Goal: Task Accomplishment & Management: Manage account settings

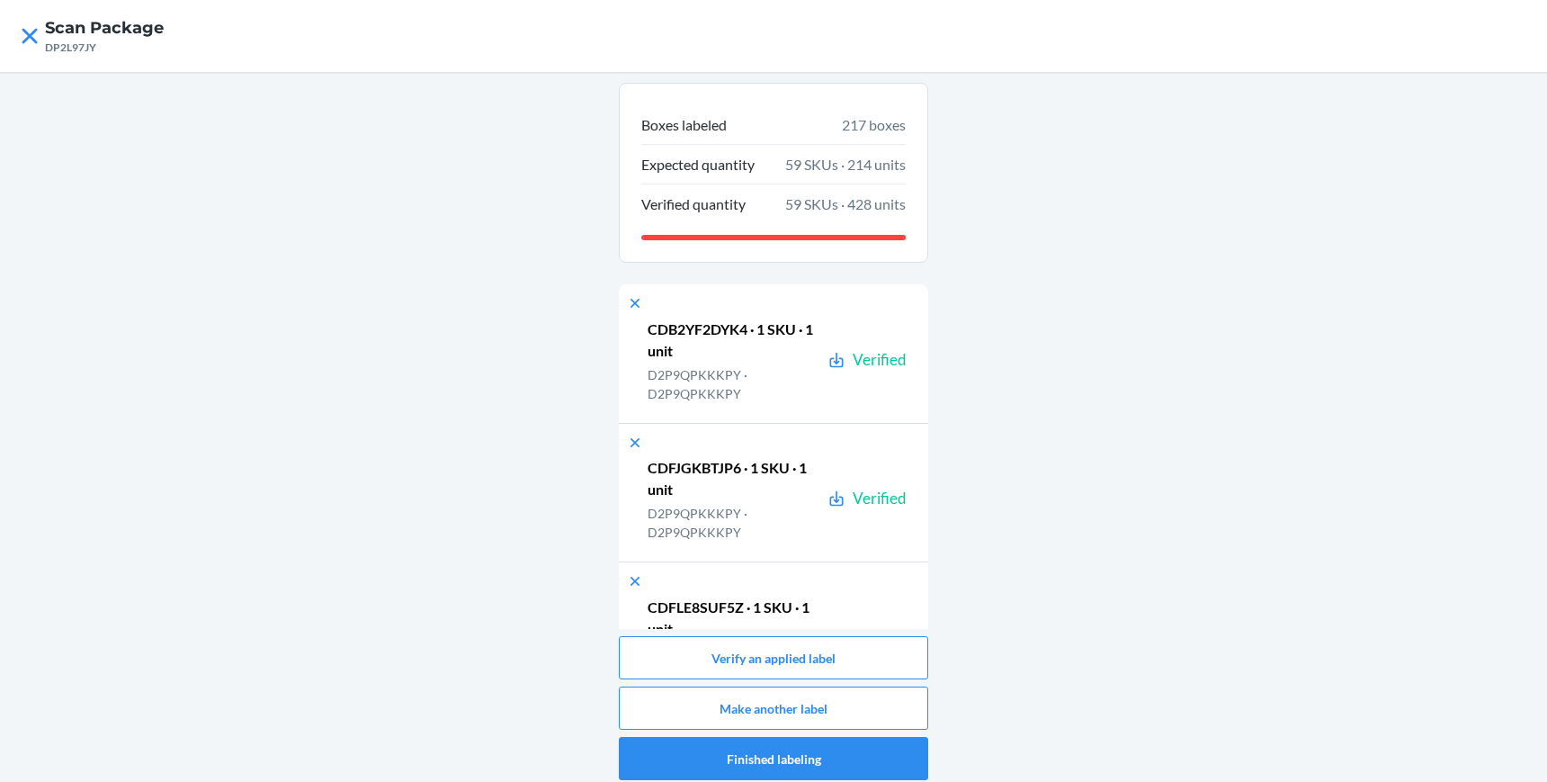
scroll to position [29760, 0]
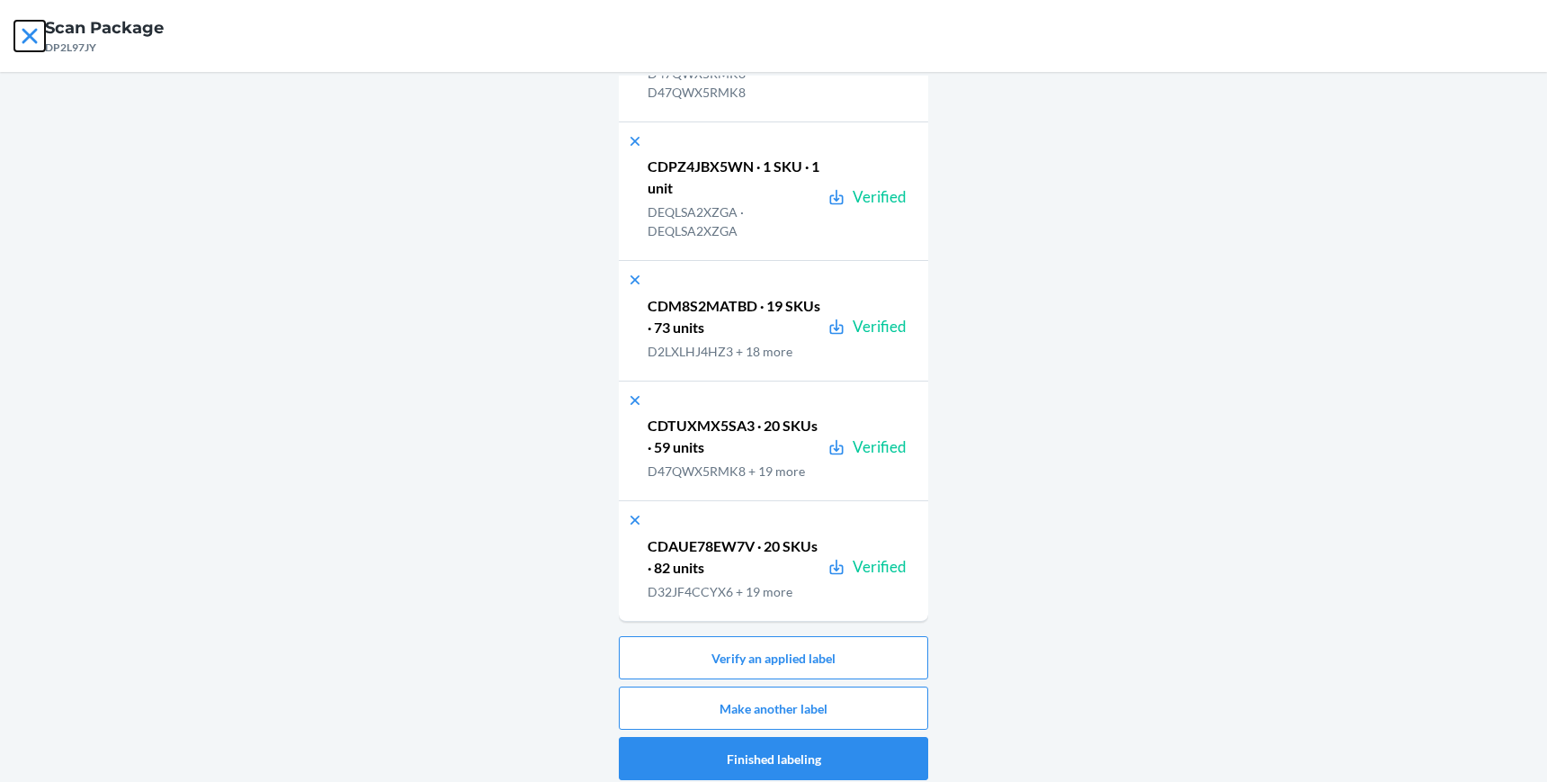
click at [27, 38] on icon at bounding box center [29, 35] width 15 height 15
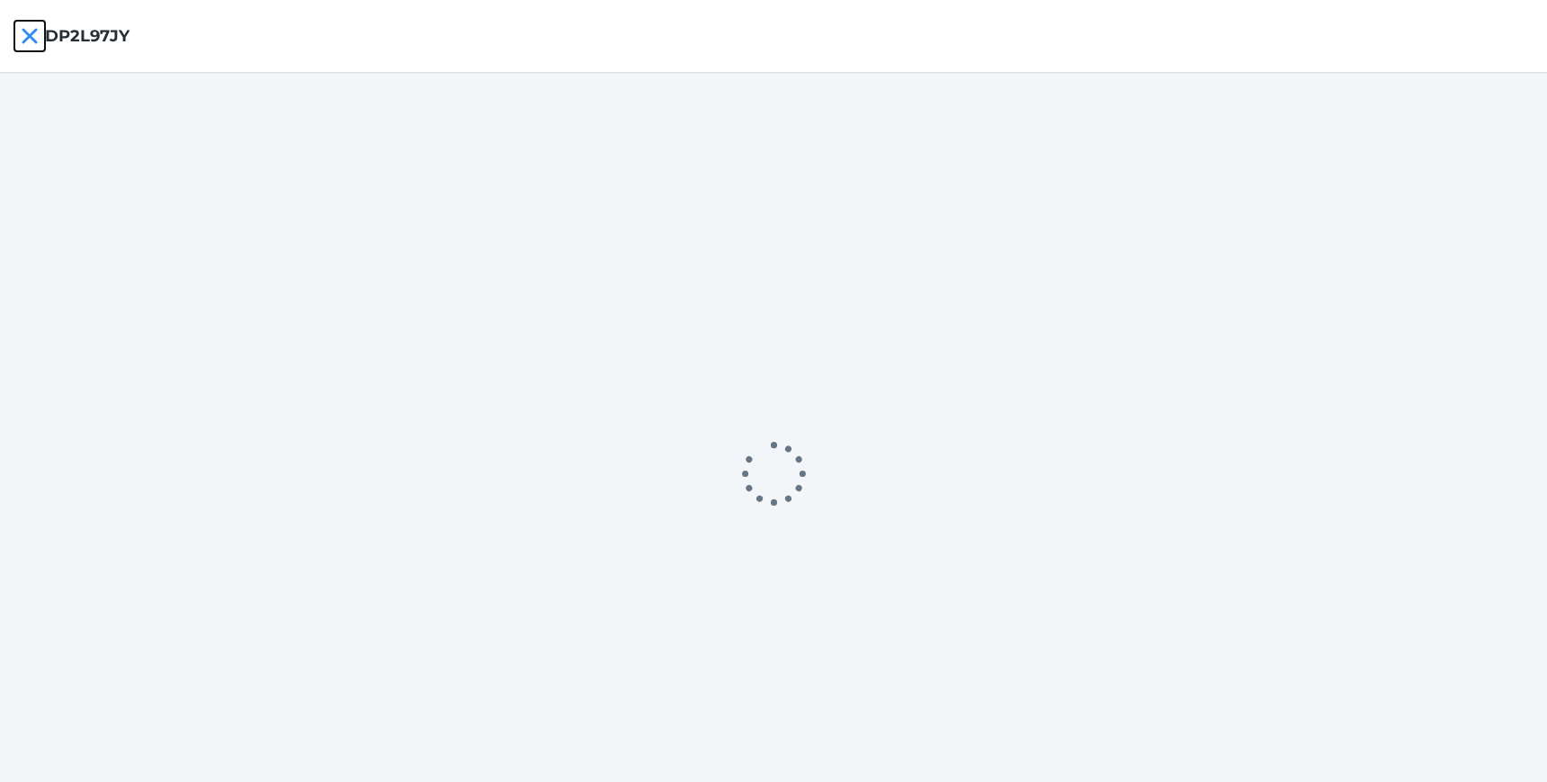
click at [27, 38] on icon at bounding box center [29, 35] width 15 height 15
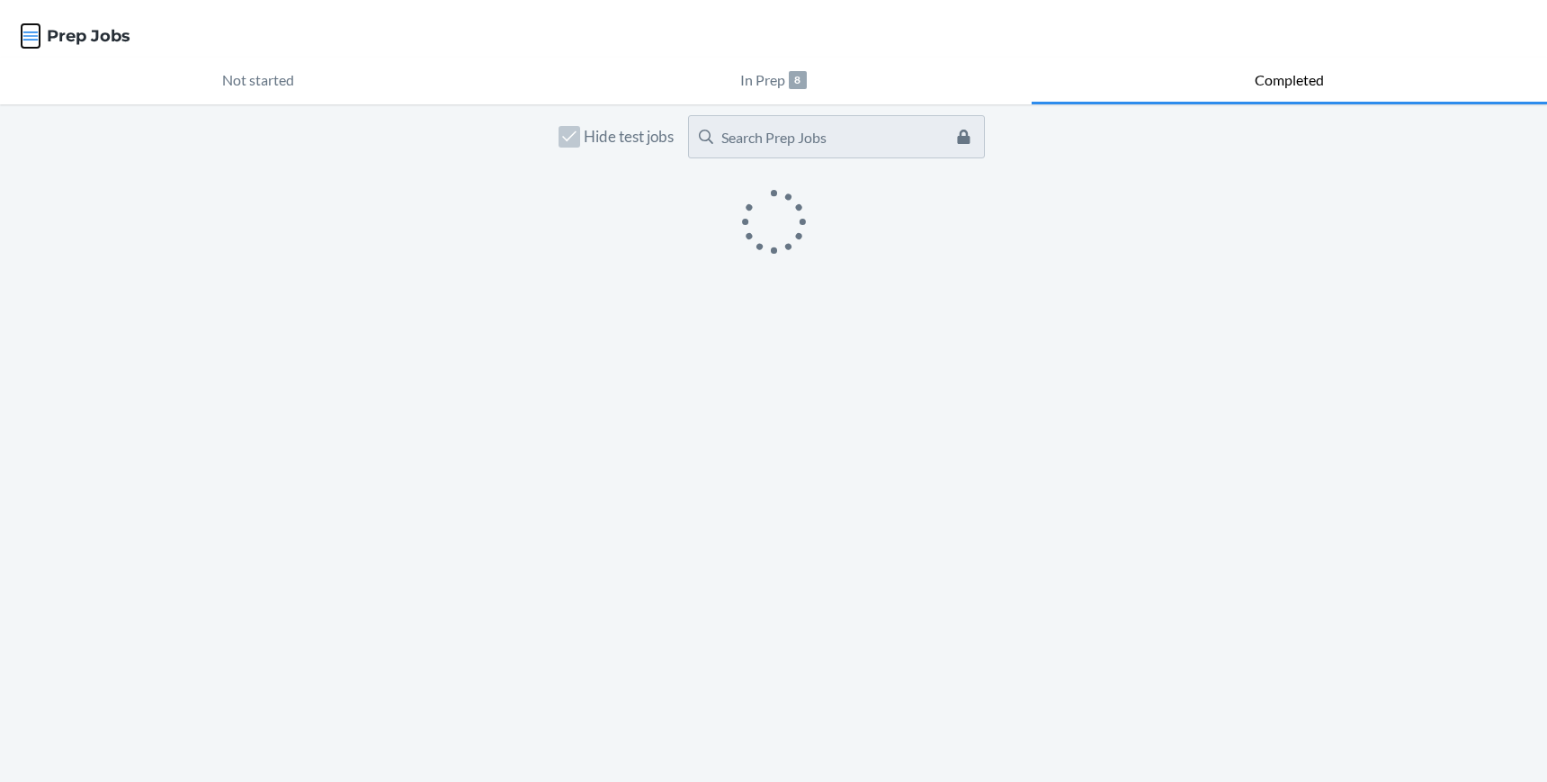
click at [27, 38] on icon "button" at bounding box center [31, 36] width 18 height 18
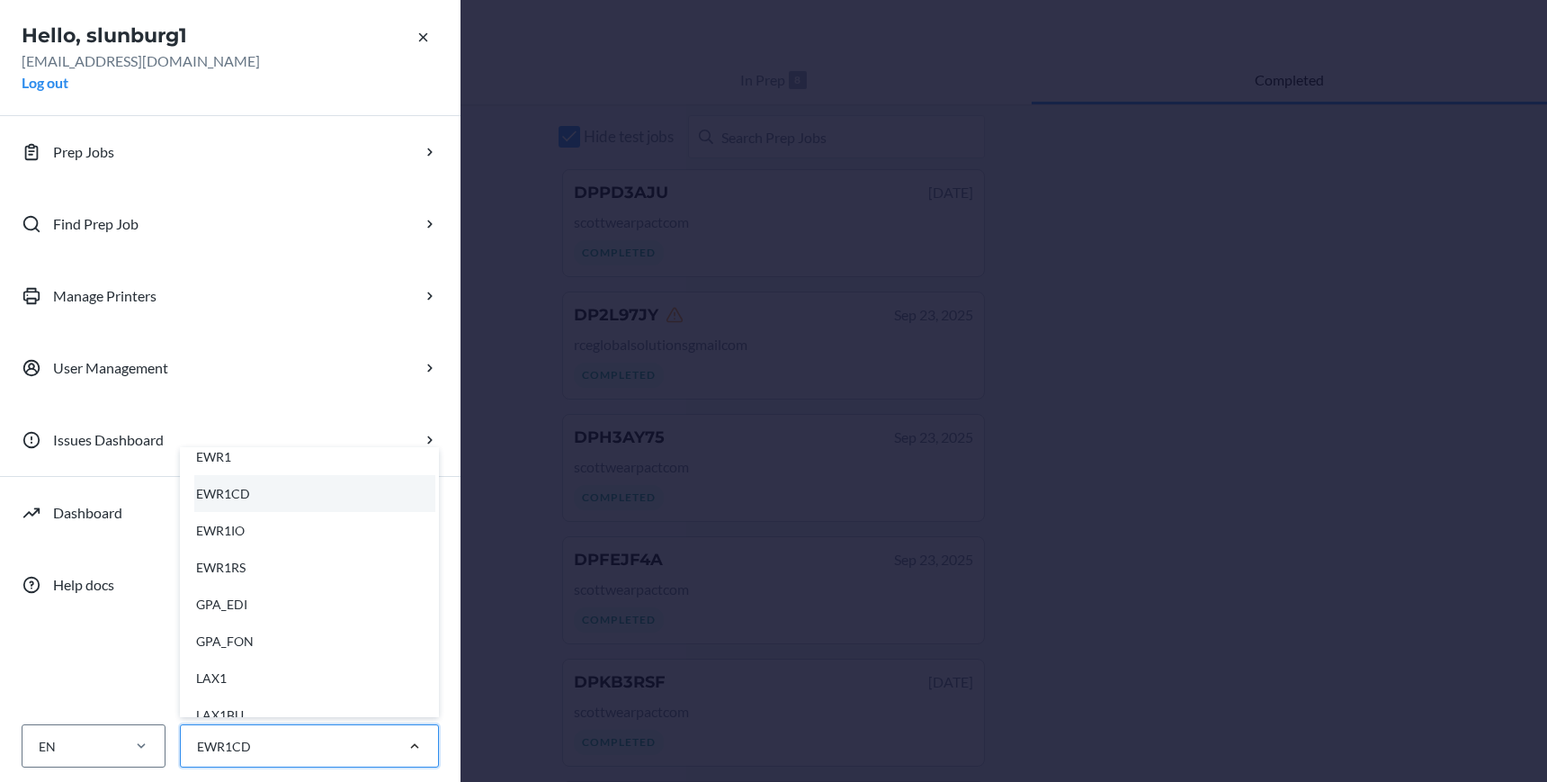
scroll to position [276, 0]
click at [328, 550] on div "EWR1RS" at bounding box center [314, 561] width 241 height 37
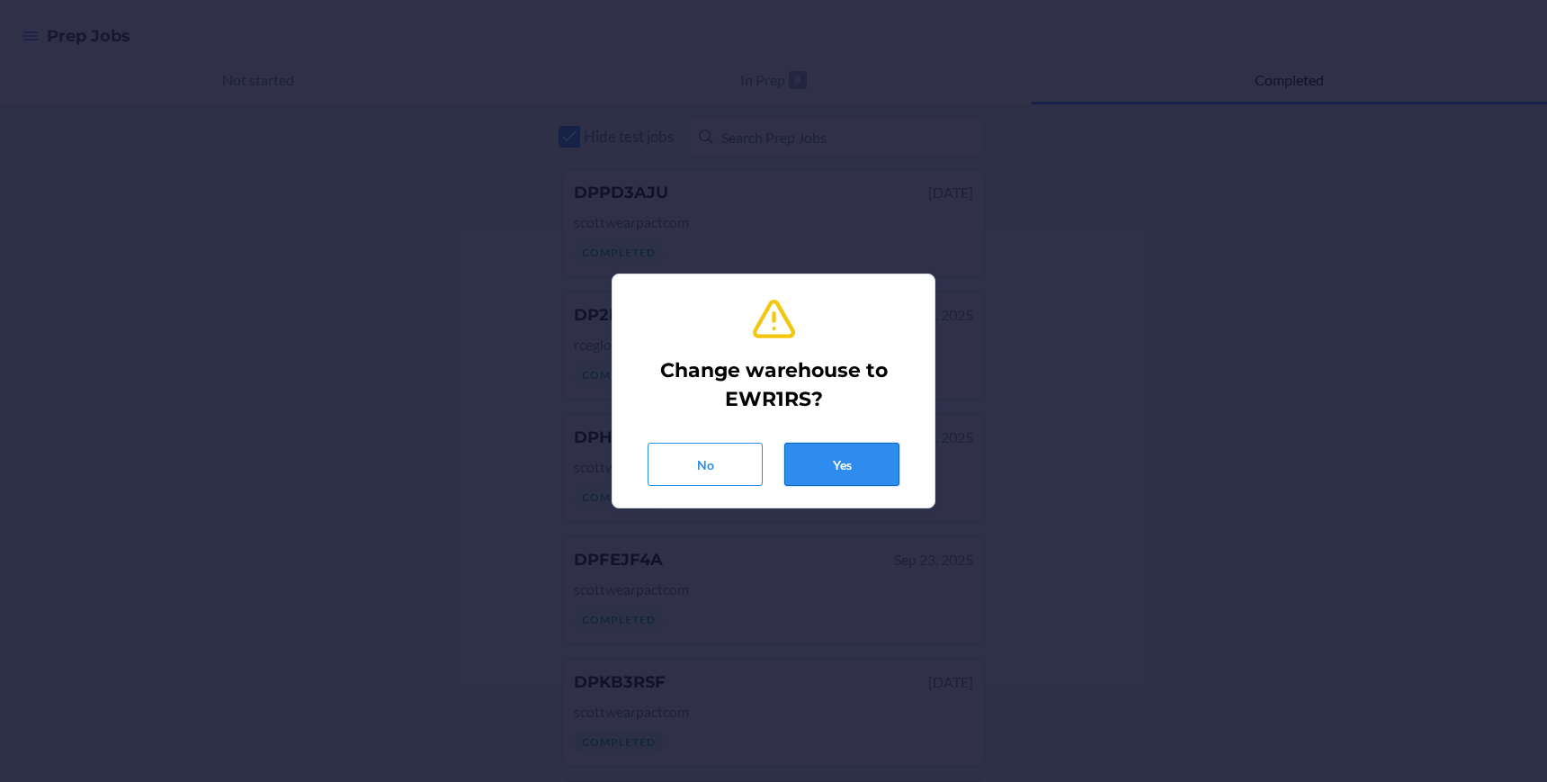
click at [853, 465] on button "Yes" at bounding box center [841, 464] width 115 height 43
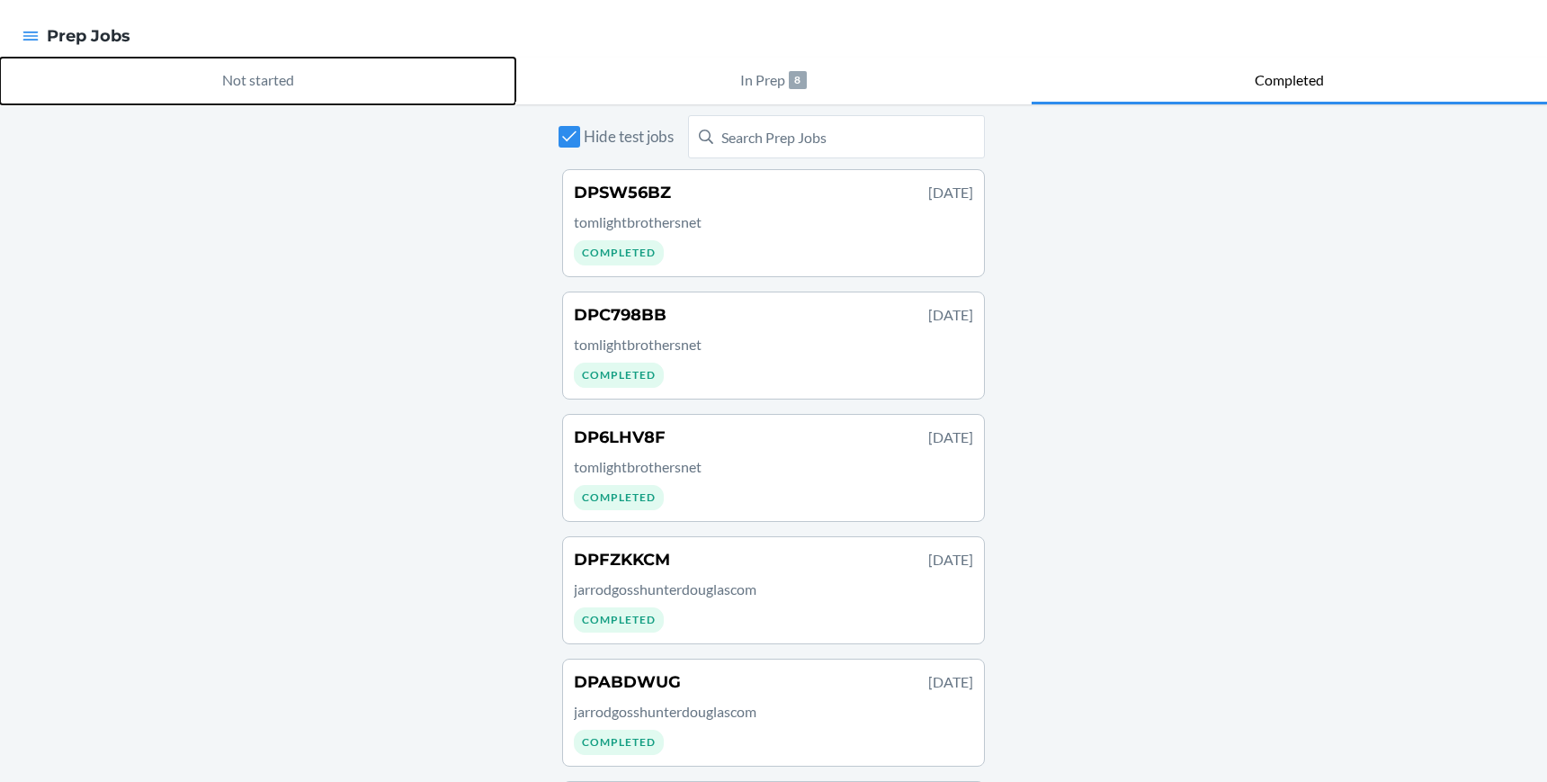
click at [257, 80] on p "Not started" at bounding box center [258, 80] width 72 height 22
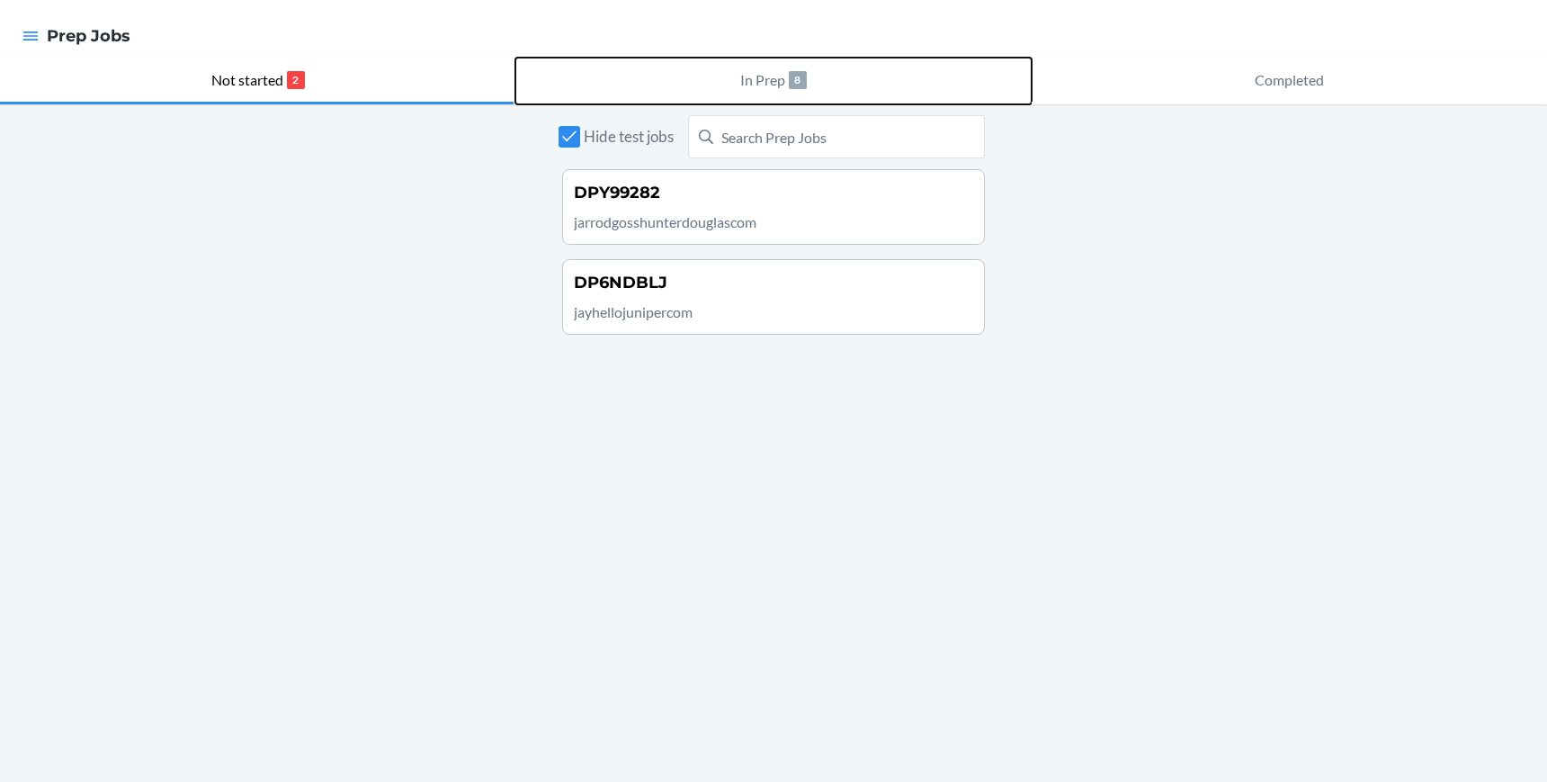
click at [773, 73] on p "In Prep" at bounding box center [762, 80] width 45 height 22
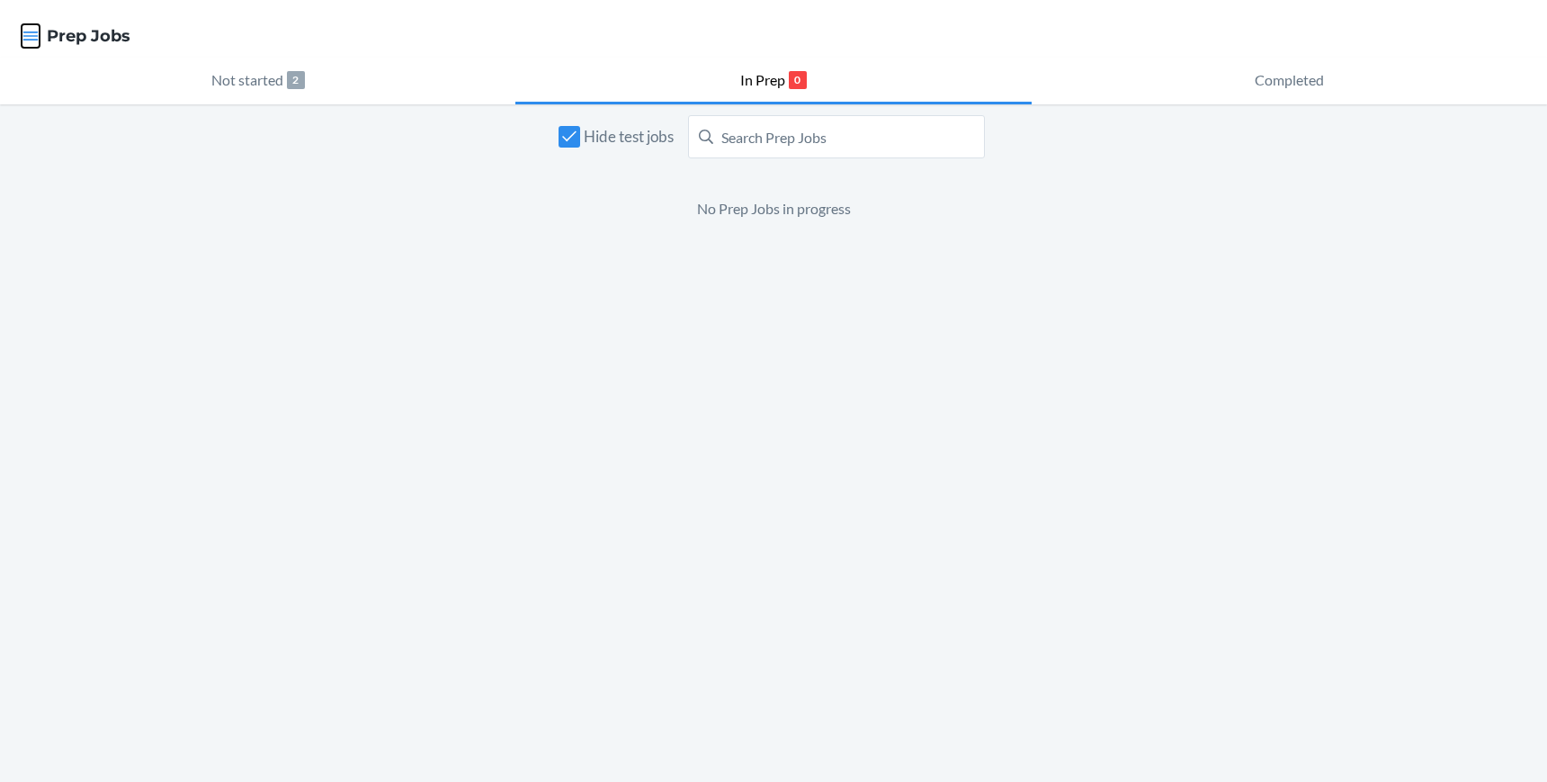
click at [29, 37] on icon "button" at bounding box center [30, 35] width 15 height 9
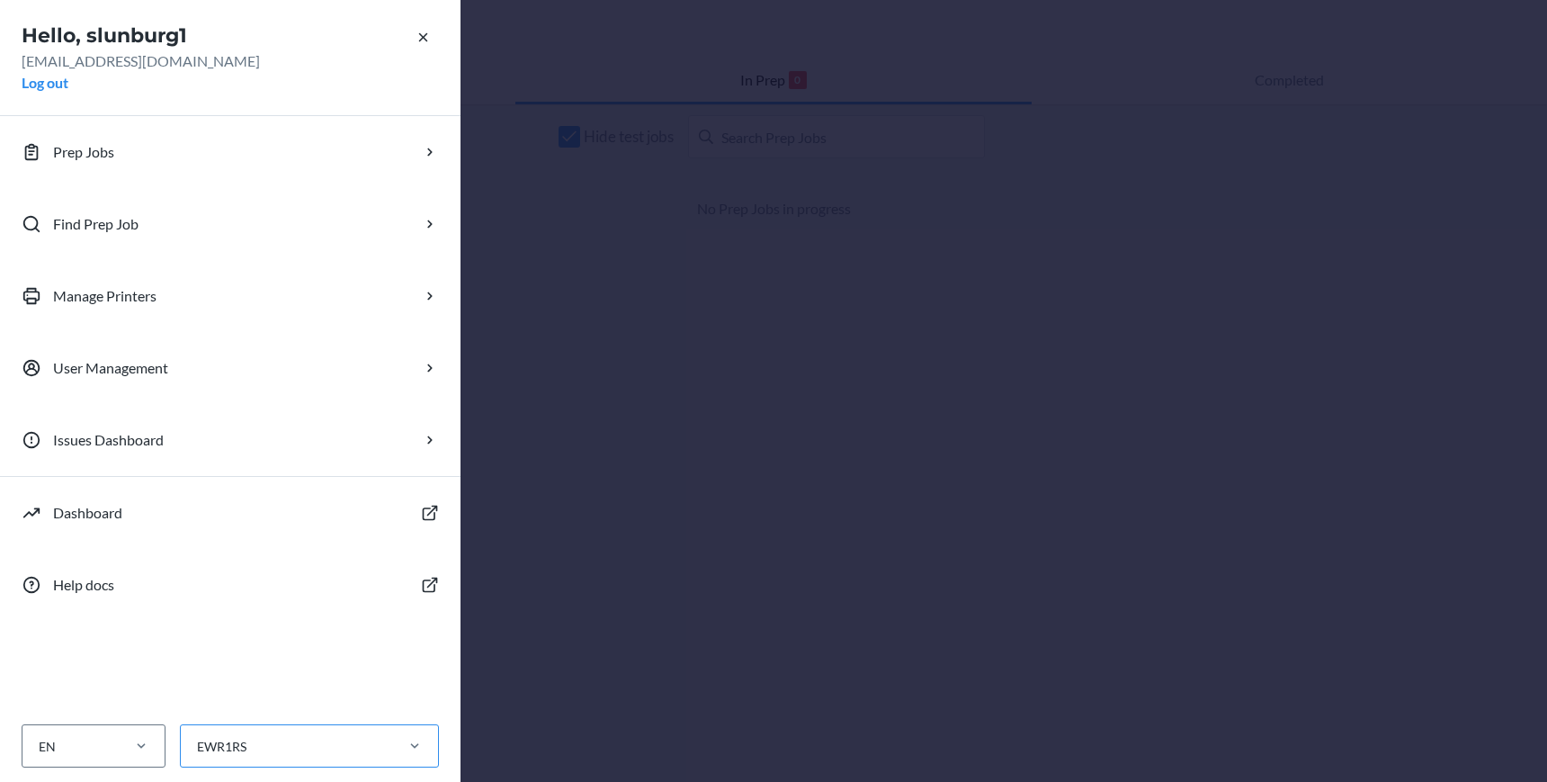
click at [350, 741] on div "EWR1RS" at bounding box center [286, 746] width 210 height 30
click at [197, 741] on input "EWR1RS" at bounding box center [196, 746] width 2 height 19
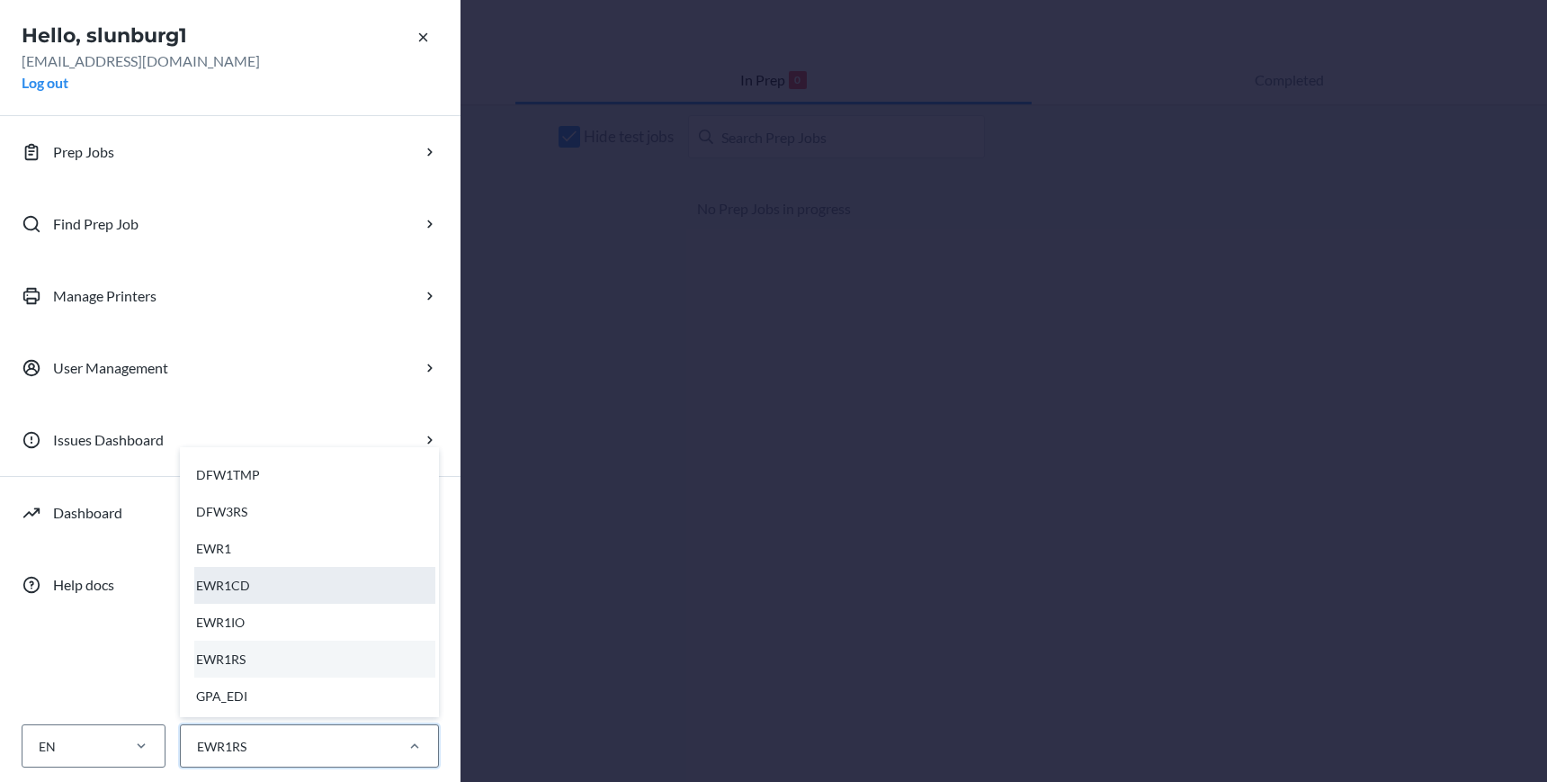
click at [311, 573] on div "EWR1CD" at bounding box center [314, 585] width 241 height 37
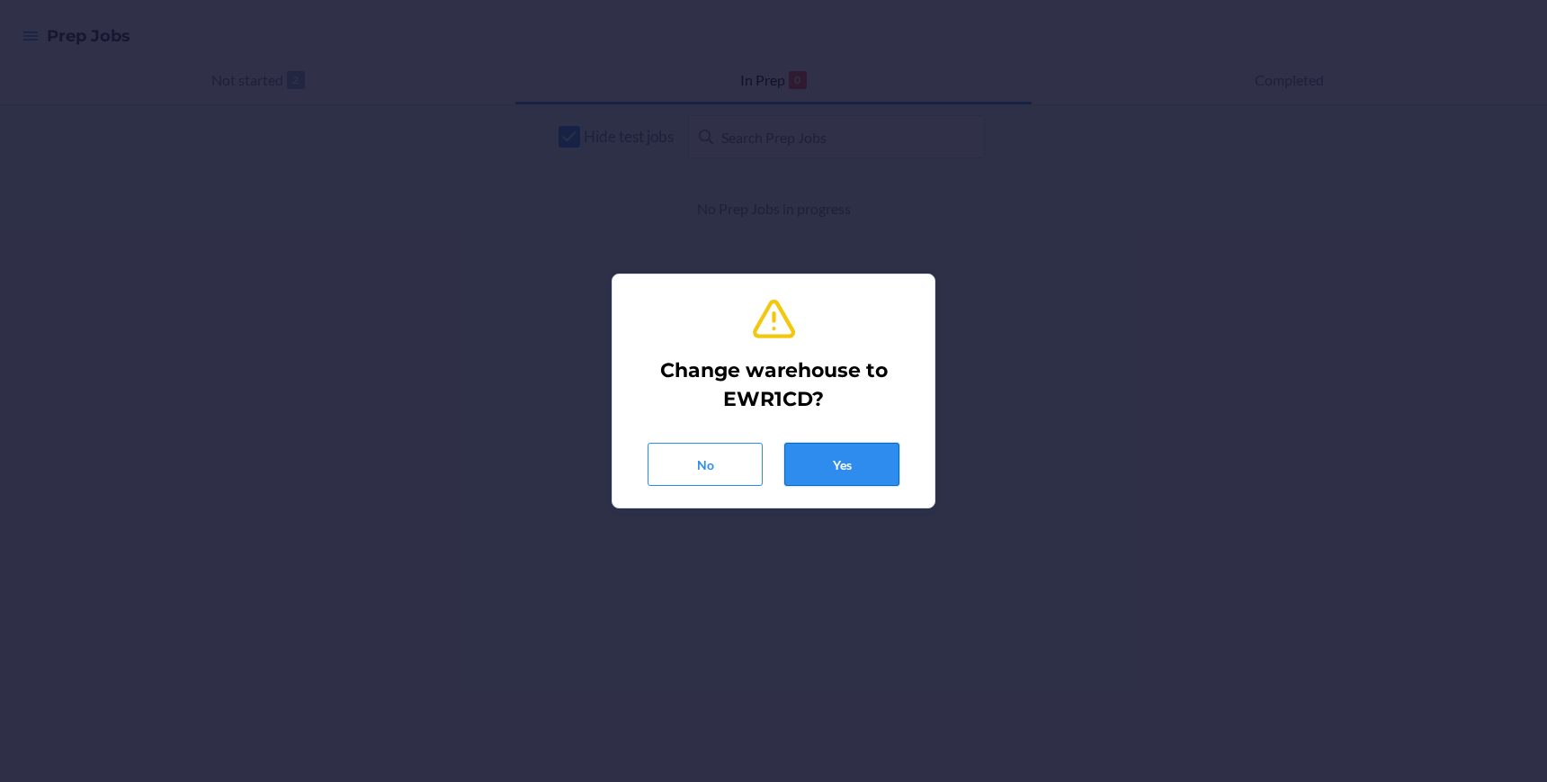
click at [849, 462] on button "Yes" at bounding box center [841, 464] width 115 height 43
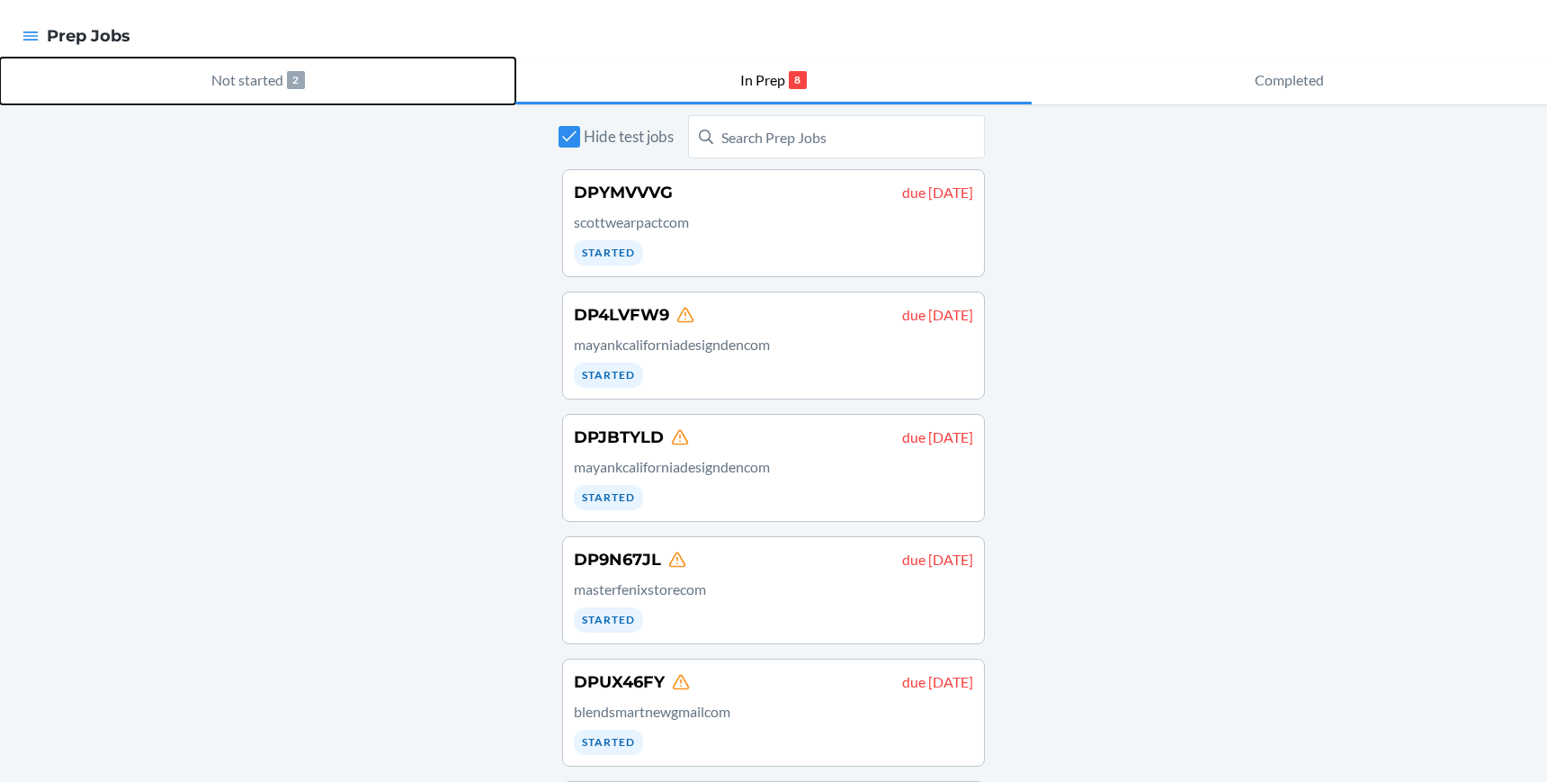
click at [249, 78] on p "Not started" at bounding box center [247, 80] width 72 height 22
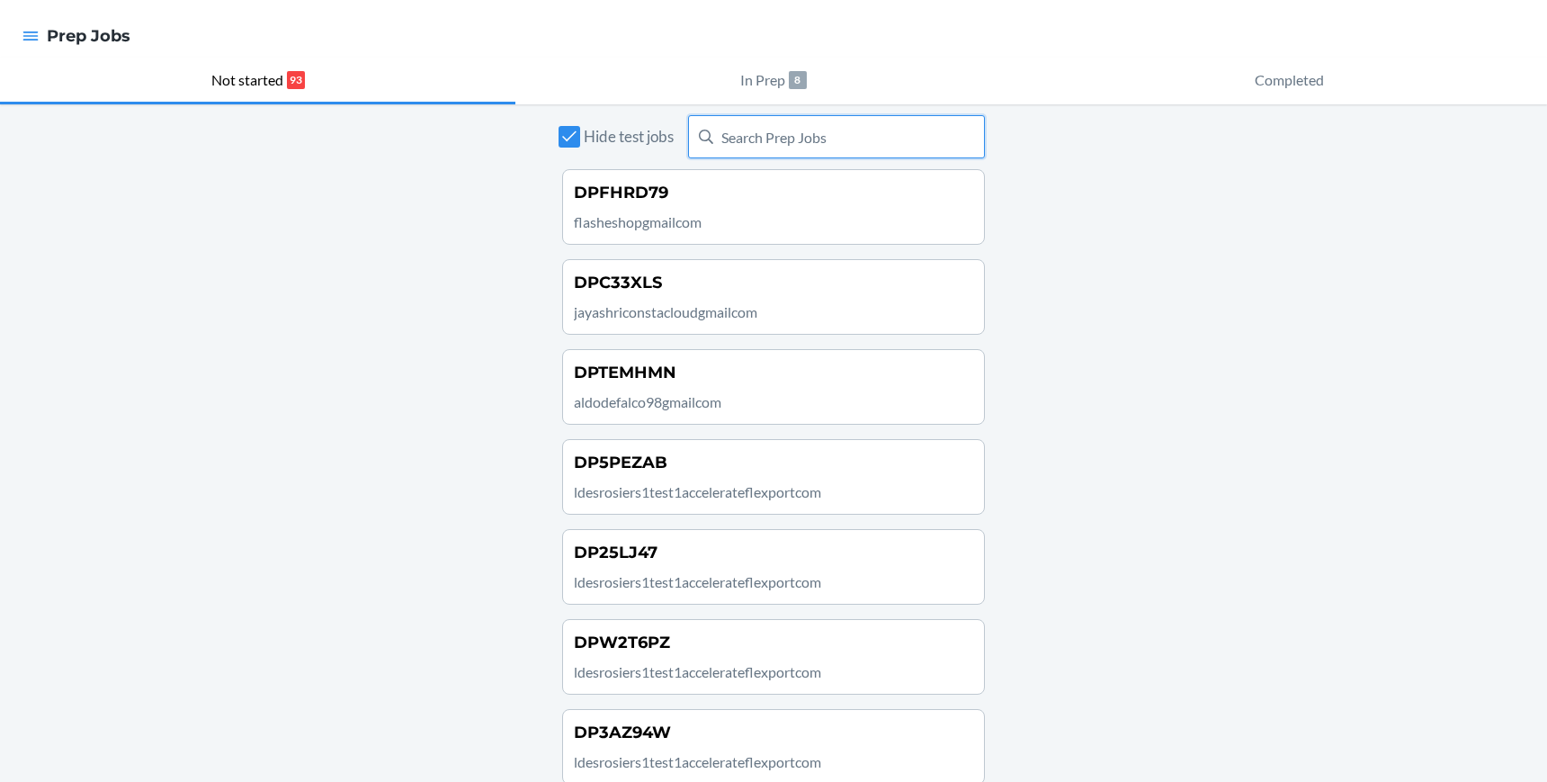
click at [804, 150] on input "text" at bounding box center [836, 136] width 297 height 43
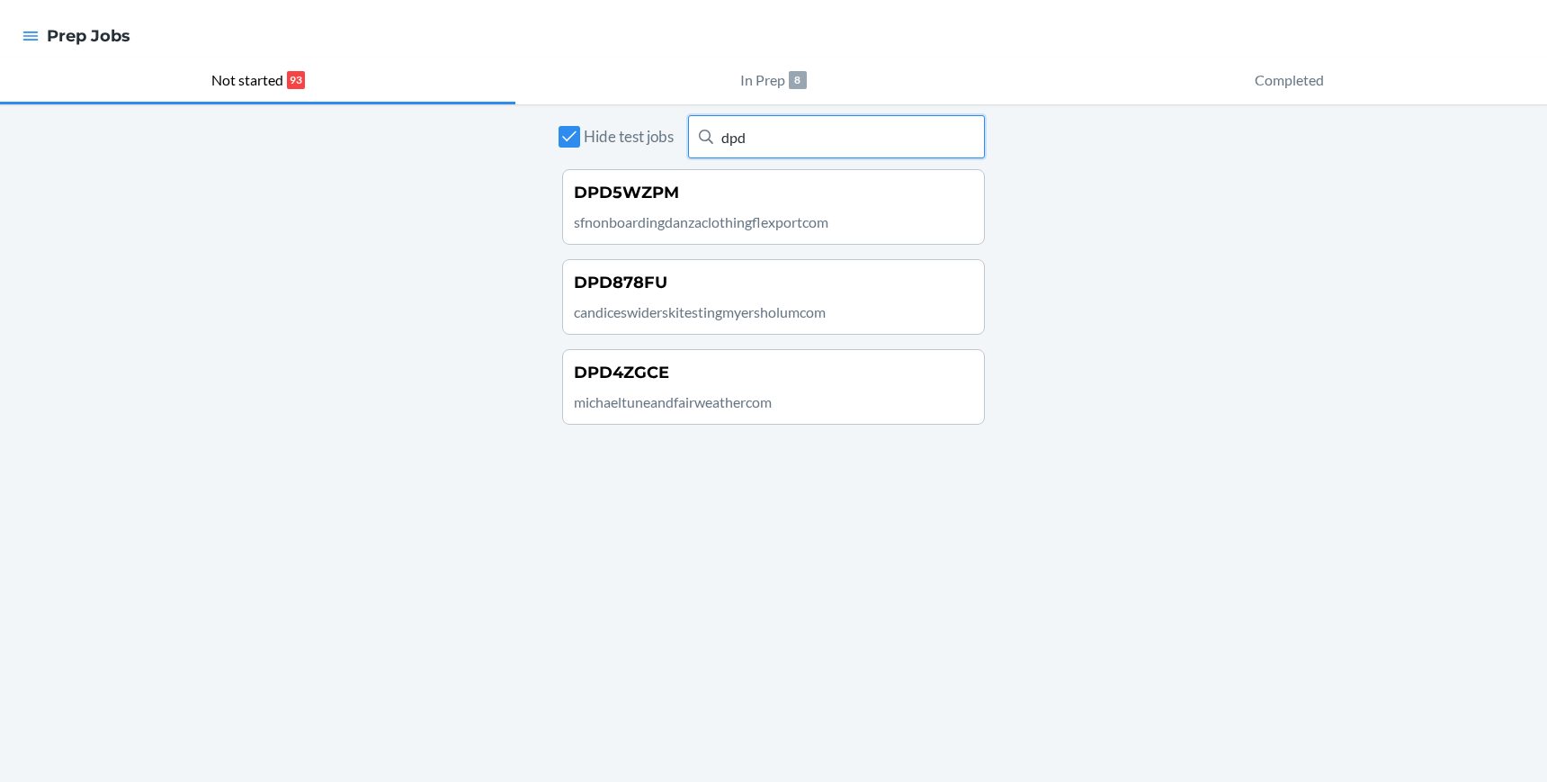
type input "dpd"
click at [723, 405] on p "michaeltuneandfairweathercom" at bounding box center [773, 402] width 399 height 22
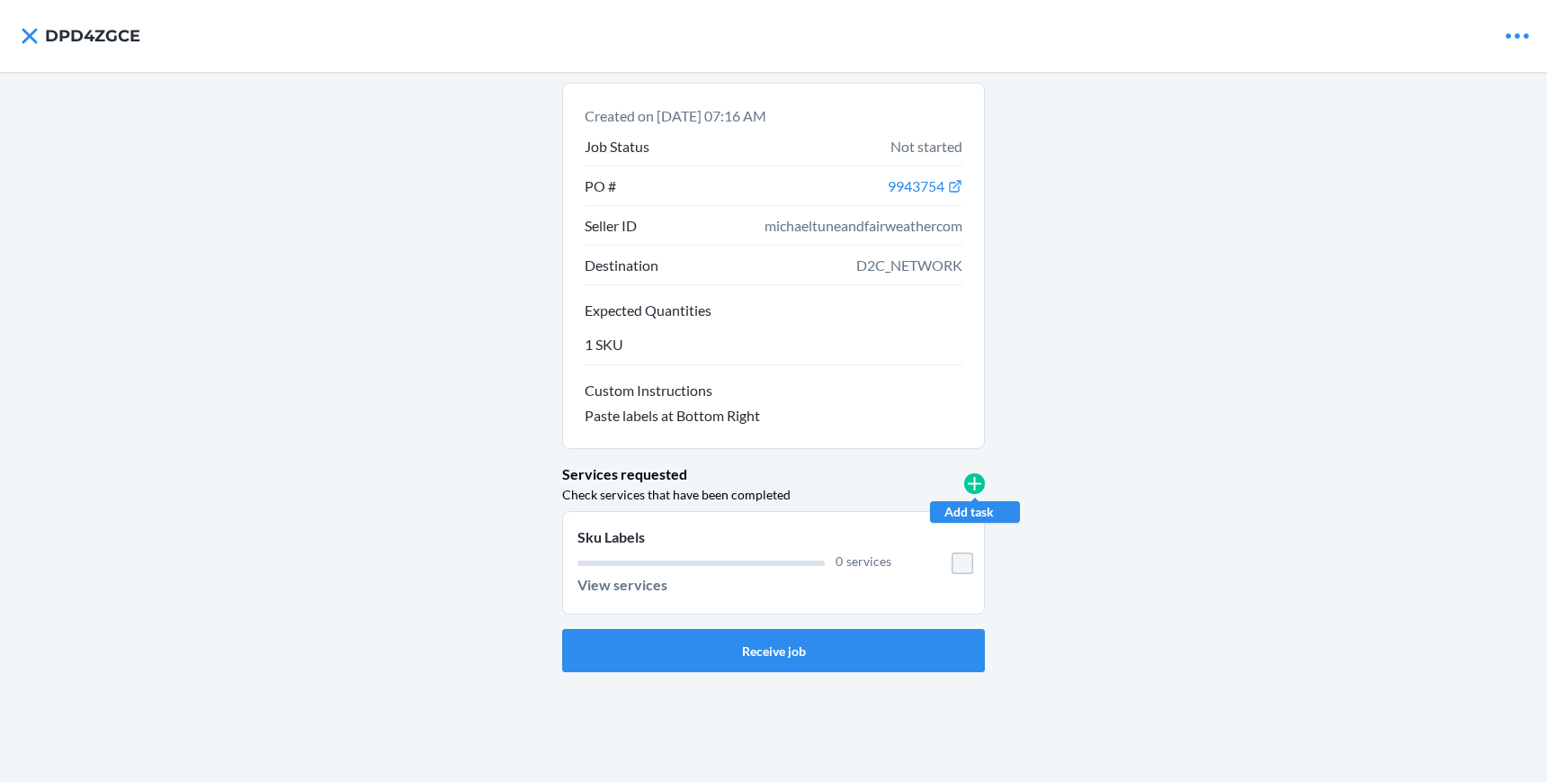
click at [971, 485] on icon at bounding box center [974, 483] width 21 height 21
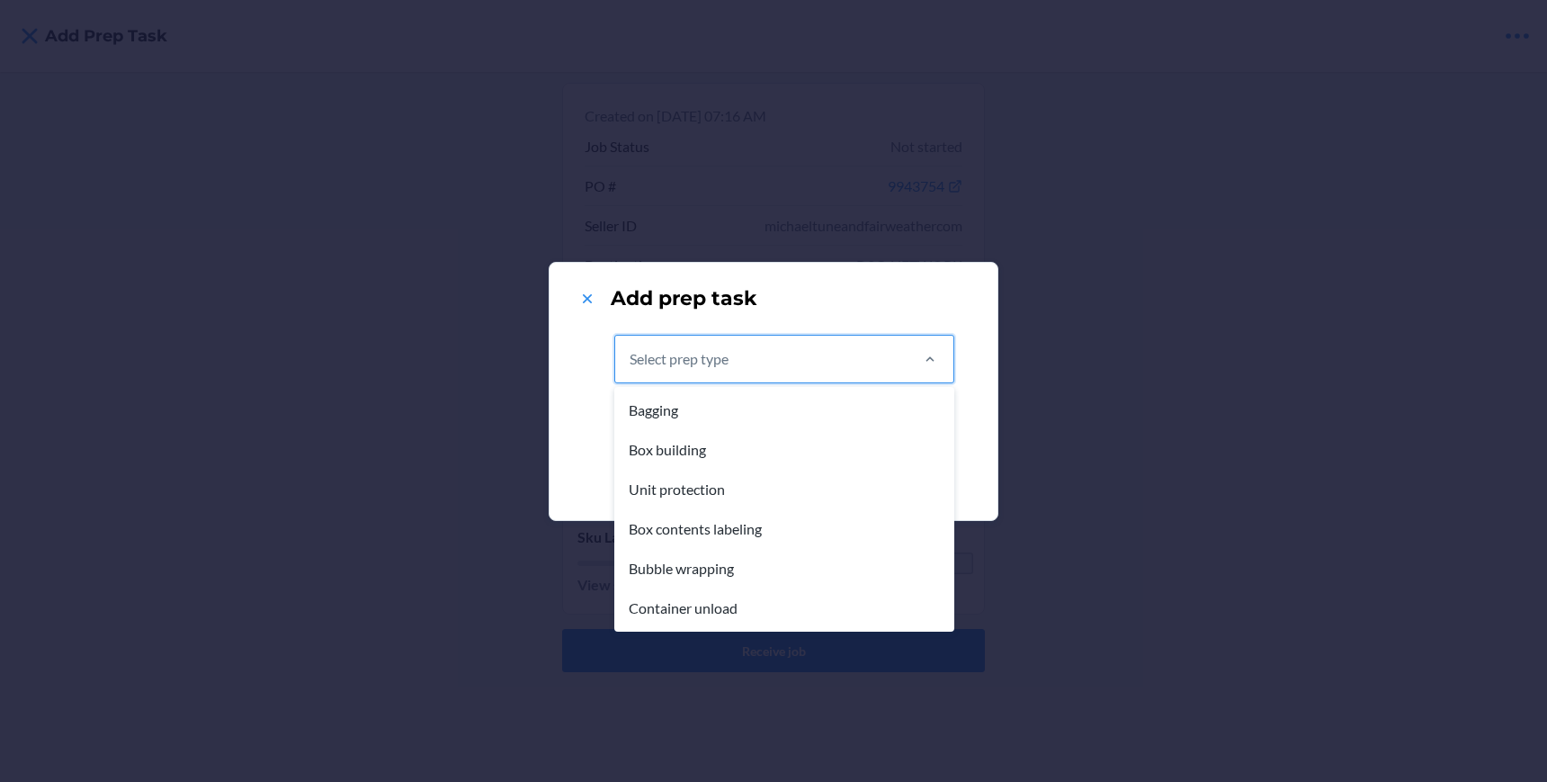
click at [767, 358] on div "Select prep type" at bounding box center [760, 358] width 291 height 47
click at [631, 358] on input "option Bagging focused, 1 of 6. 6 results available. Use Up and Down to choose …" at bounding box center [631, 359] width 2 height 22
click at [702, 529] on div "Box contents labeling" at bounding box center [784, 529] width 333 height 40
click at [631, 370] on input "option Box contents labeling focused, 4 of 6. 6 results available. Use Up and D…" at bounding box center [631, 359] width 2 height 22
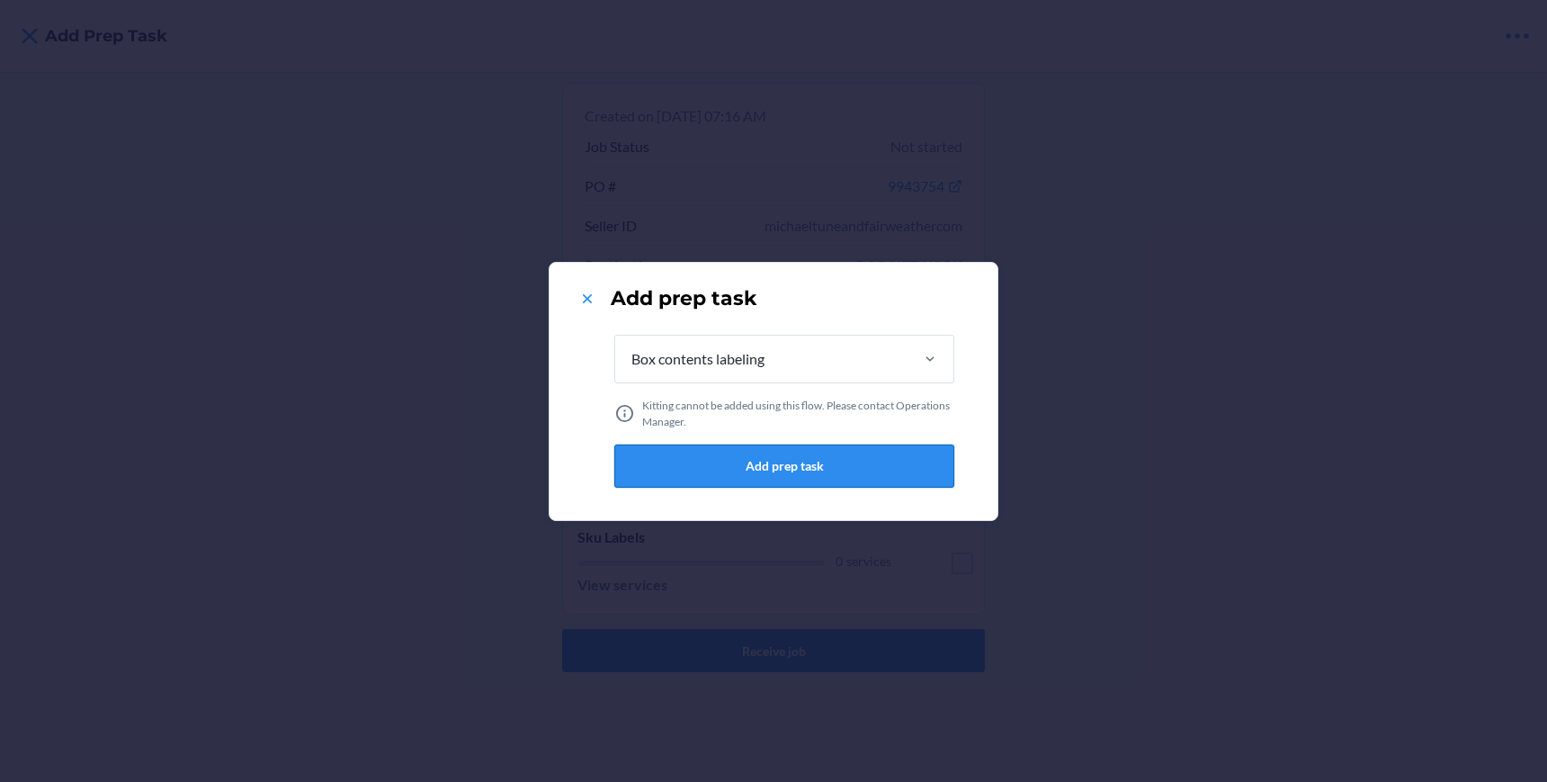
click at [849, 461] on button "Add prep task" at bounding box center [784, 465] width 340 height 43
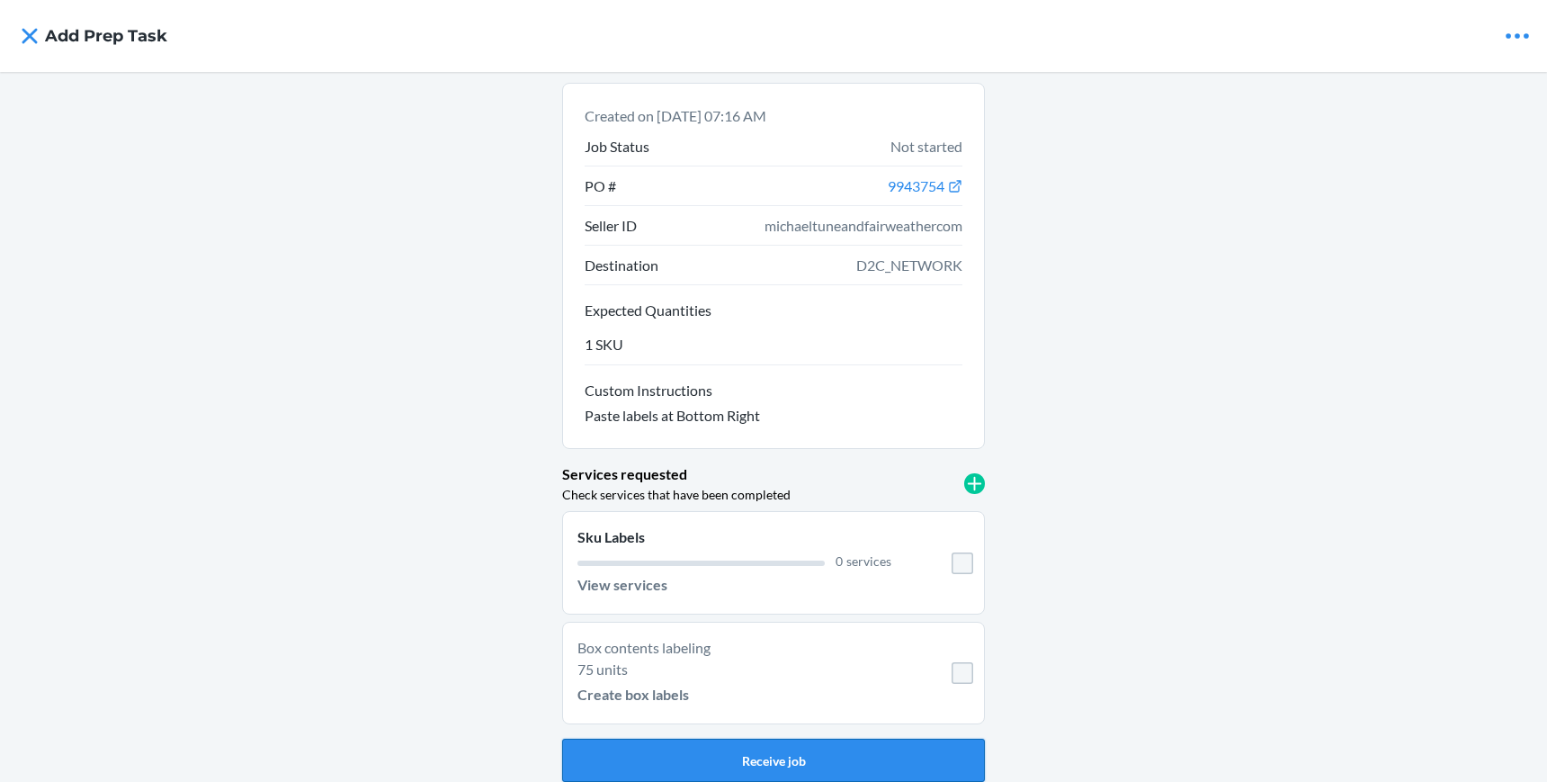
click at [693, 768] on button "Receive job" at bounding box center [773, 759] width 423 height 43
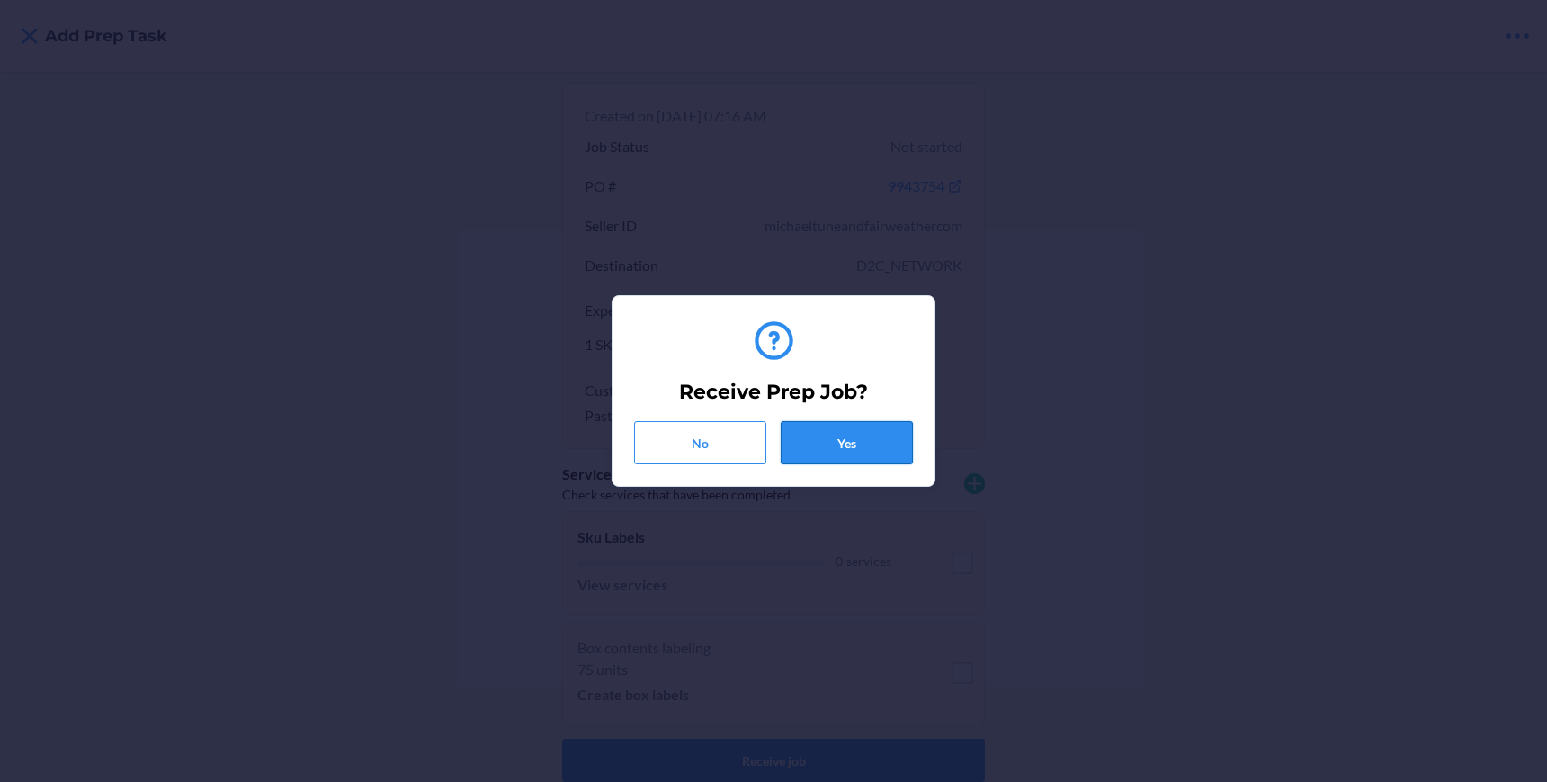
click at [857, 429] on button "Yes" at bounding box center [847, 442] width 132 height 43
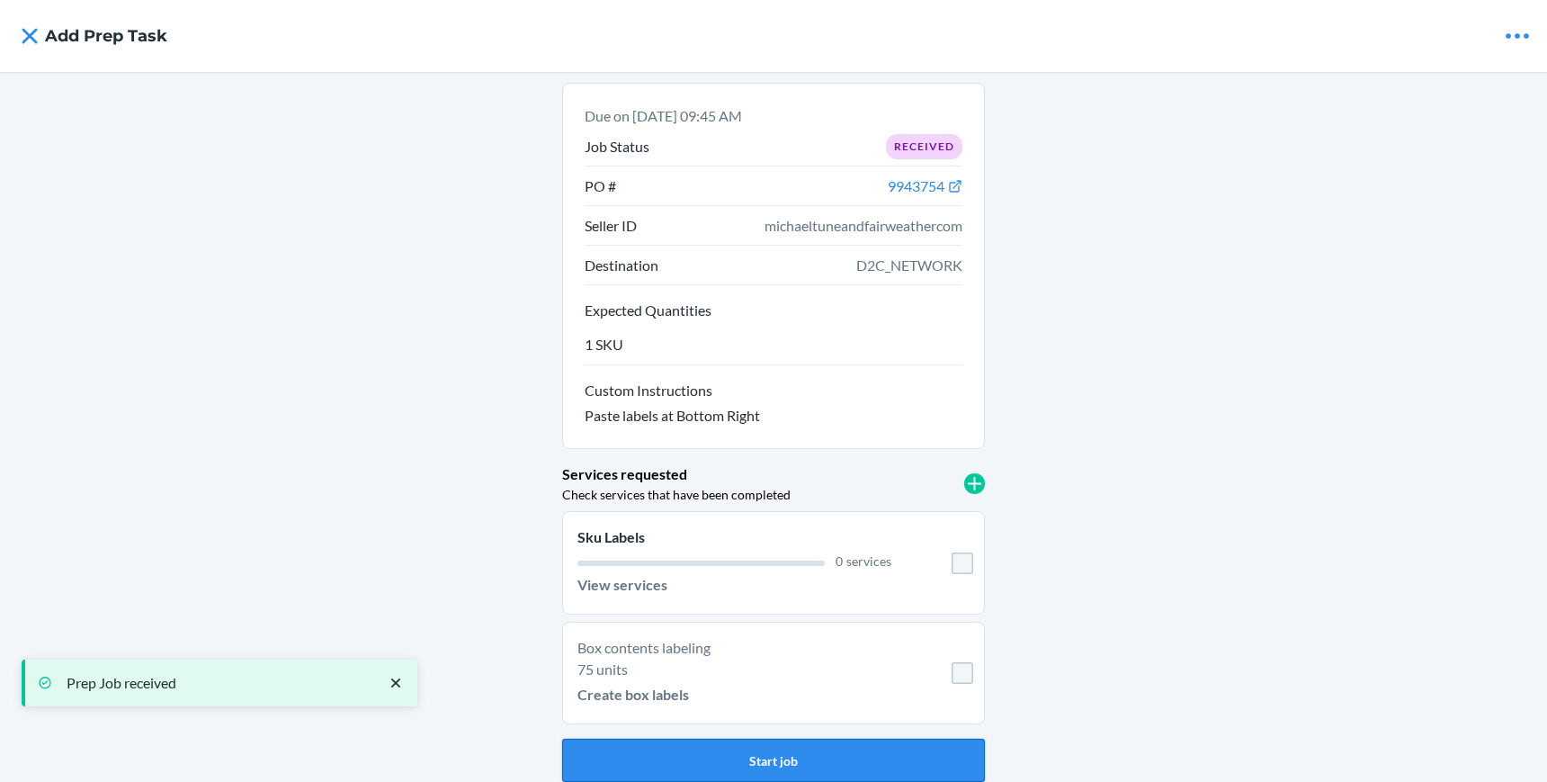
click at [774, 756] on button "Start job" at bounding box center [773, 759] width 423 height 43
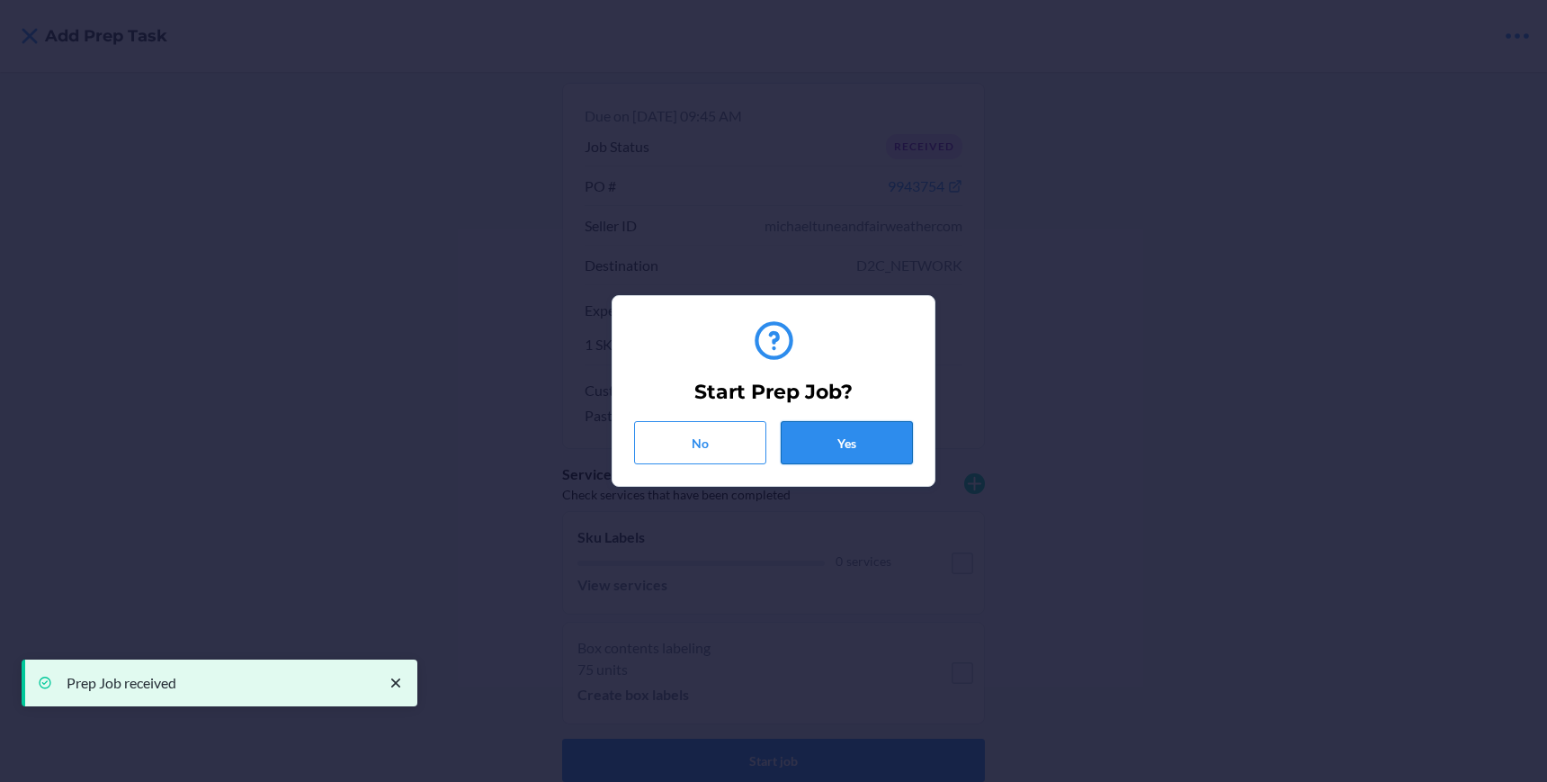
click at [868, 434] on button "Yes" at bounding box center [847, 442] width 132 height 43
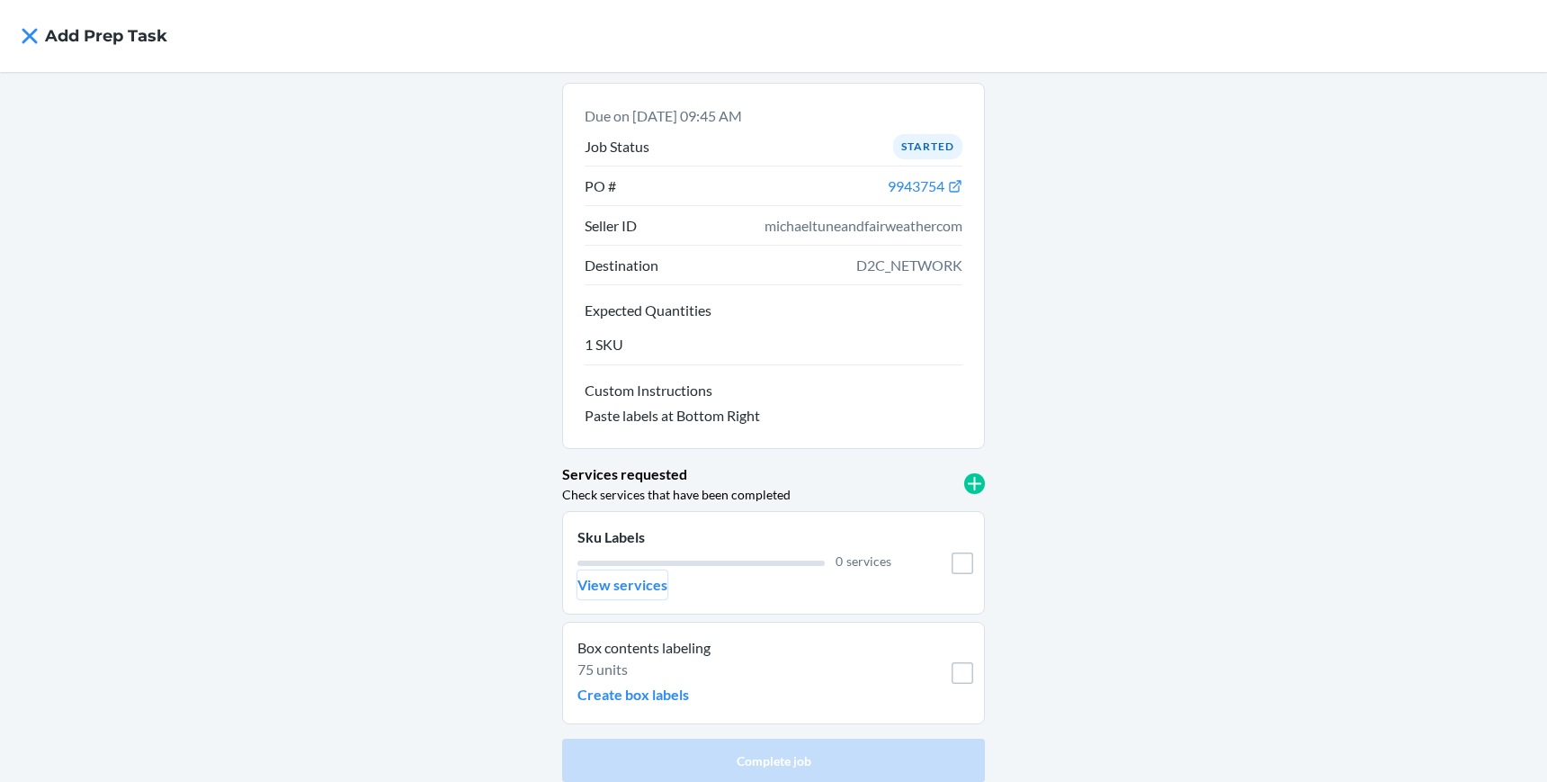
click at [635, 585] on p "View services" at bounding box center [622, 585] width 90 height 22
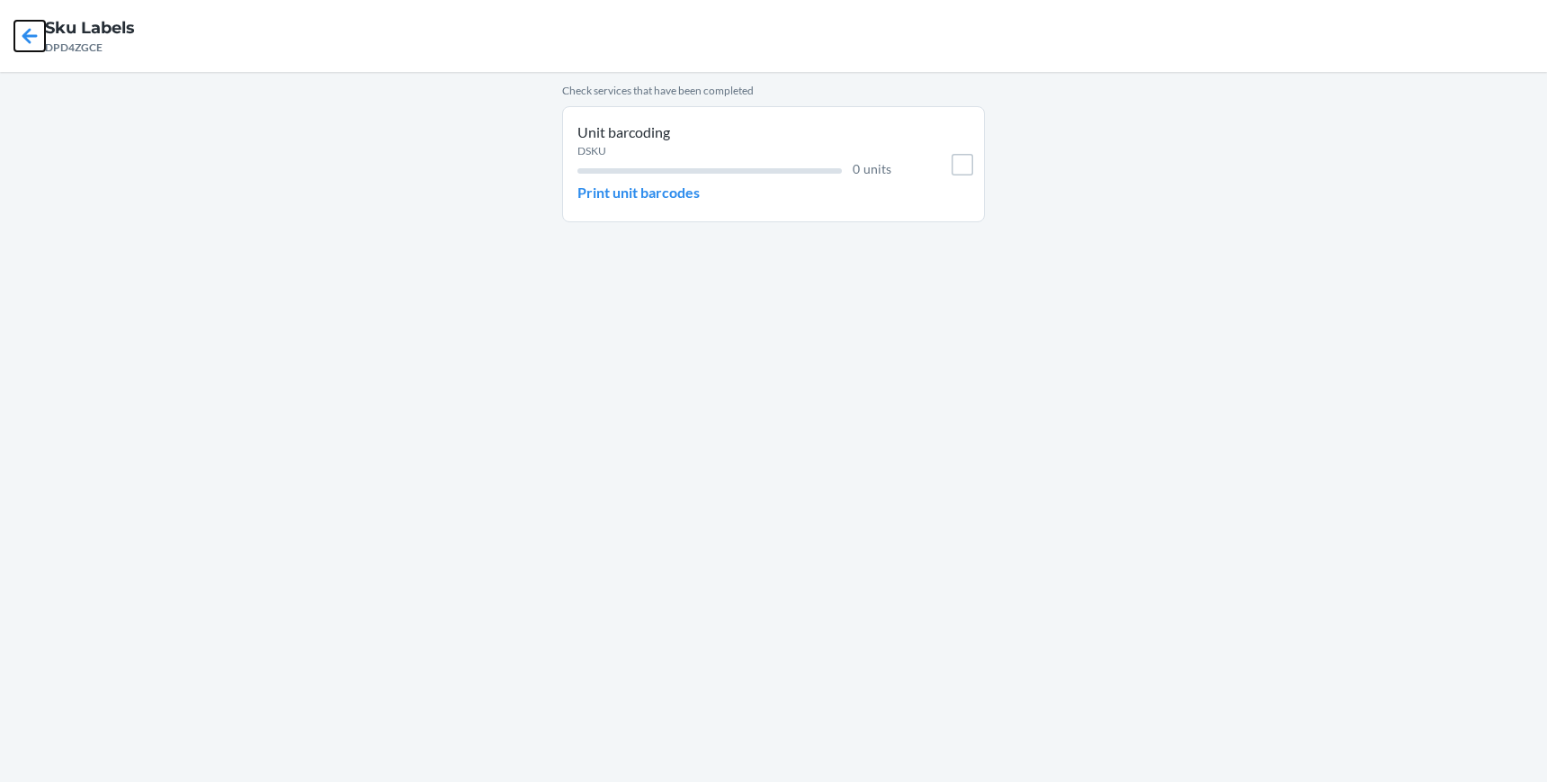
click at [35, 39] on icon at bounding box center [29, 36] width 31 height 31
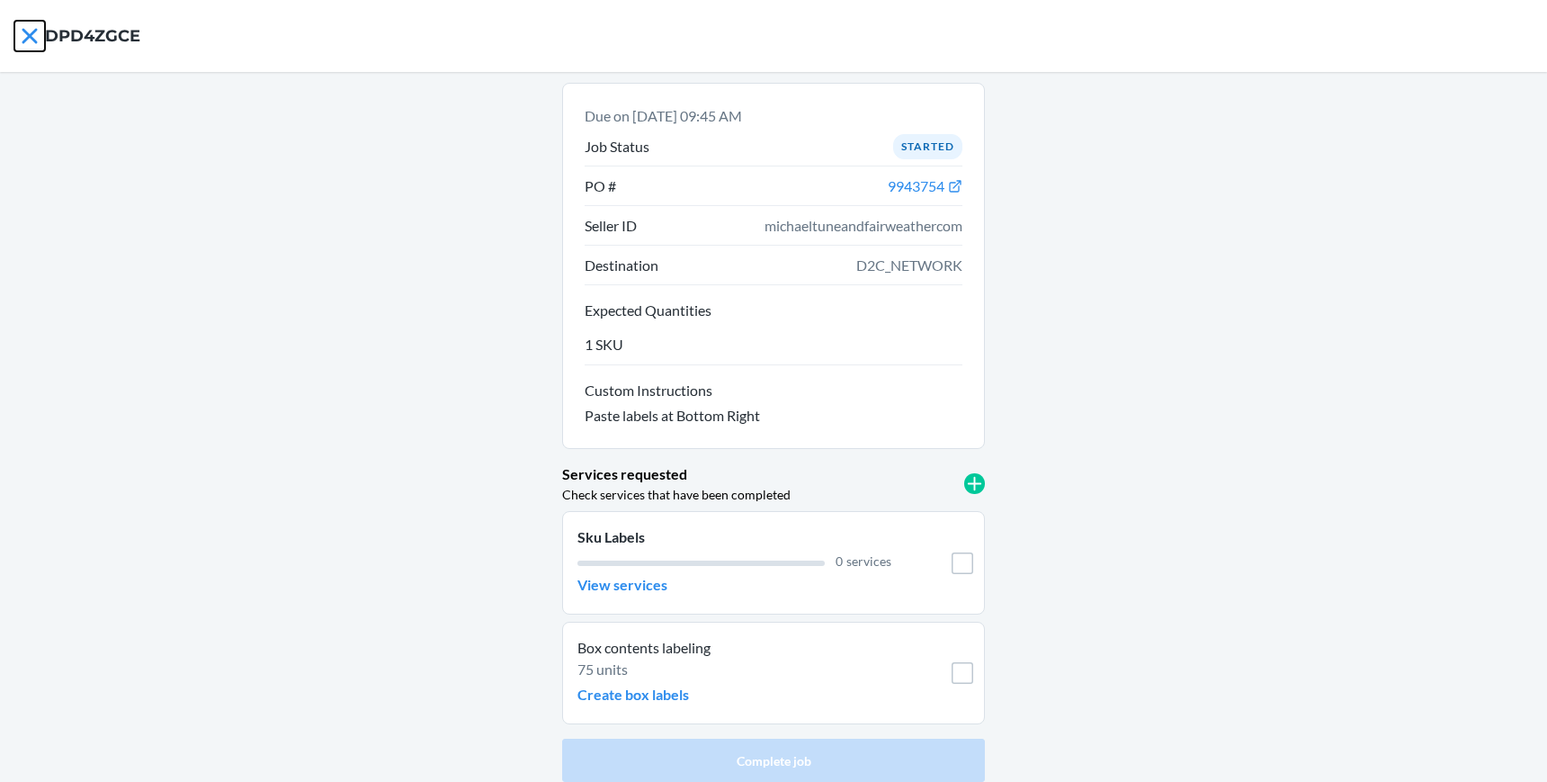
click at [35, 39] on icon at bounding box center [29, 36] width 31 height 31
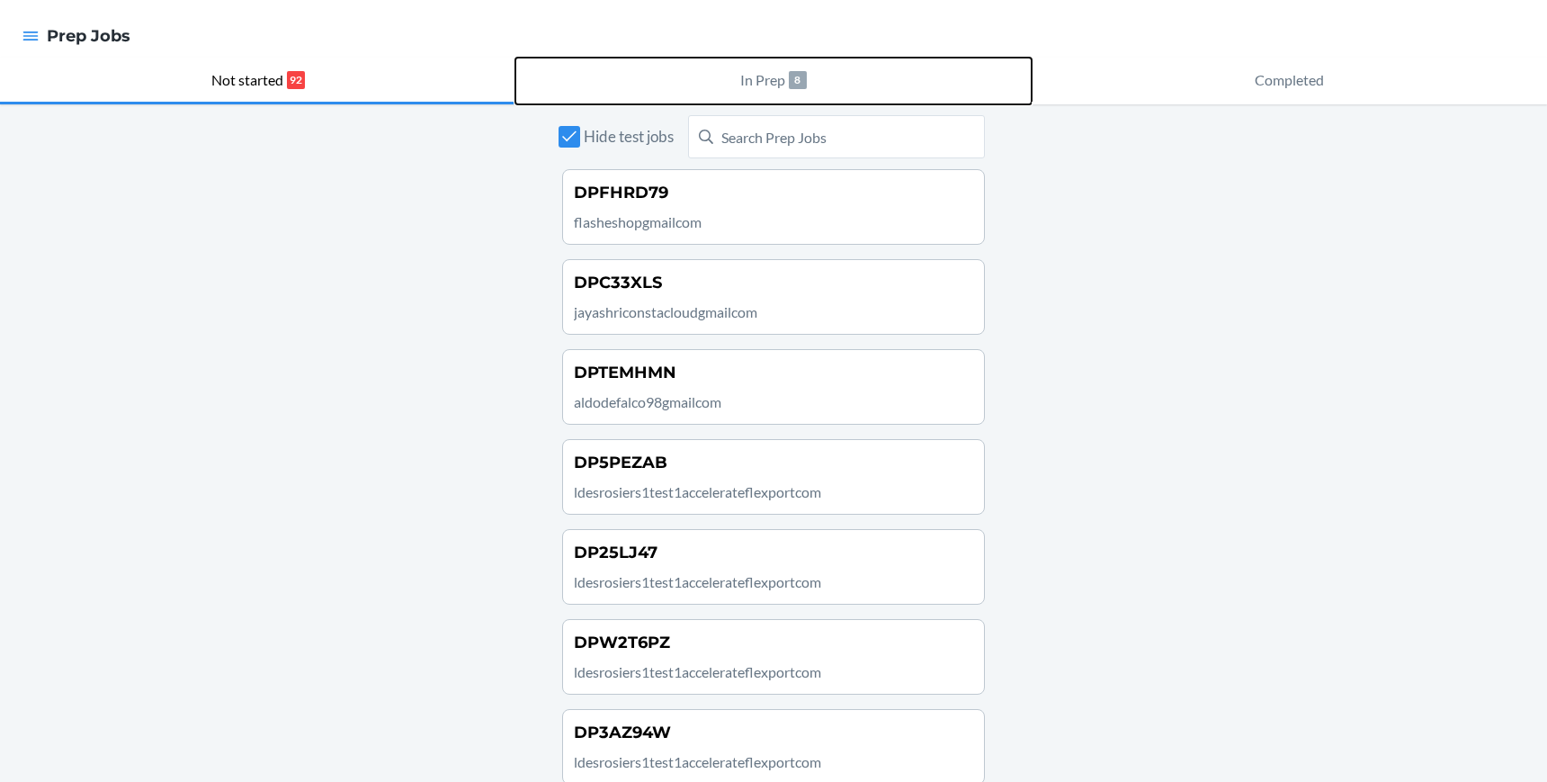
click at [762, 70] on p "In Prep" at bounding box center [762, 80] width 45 height 22
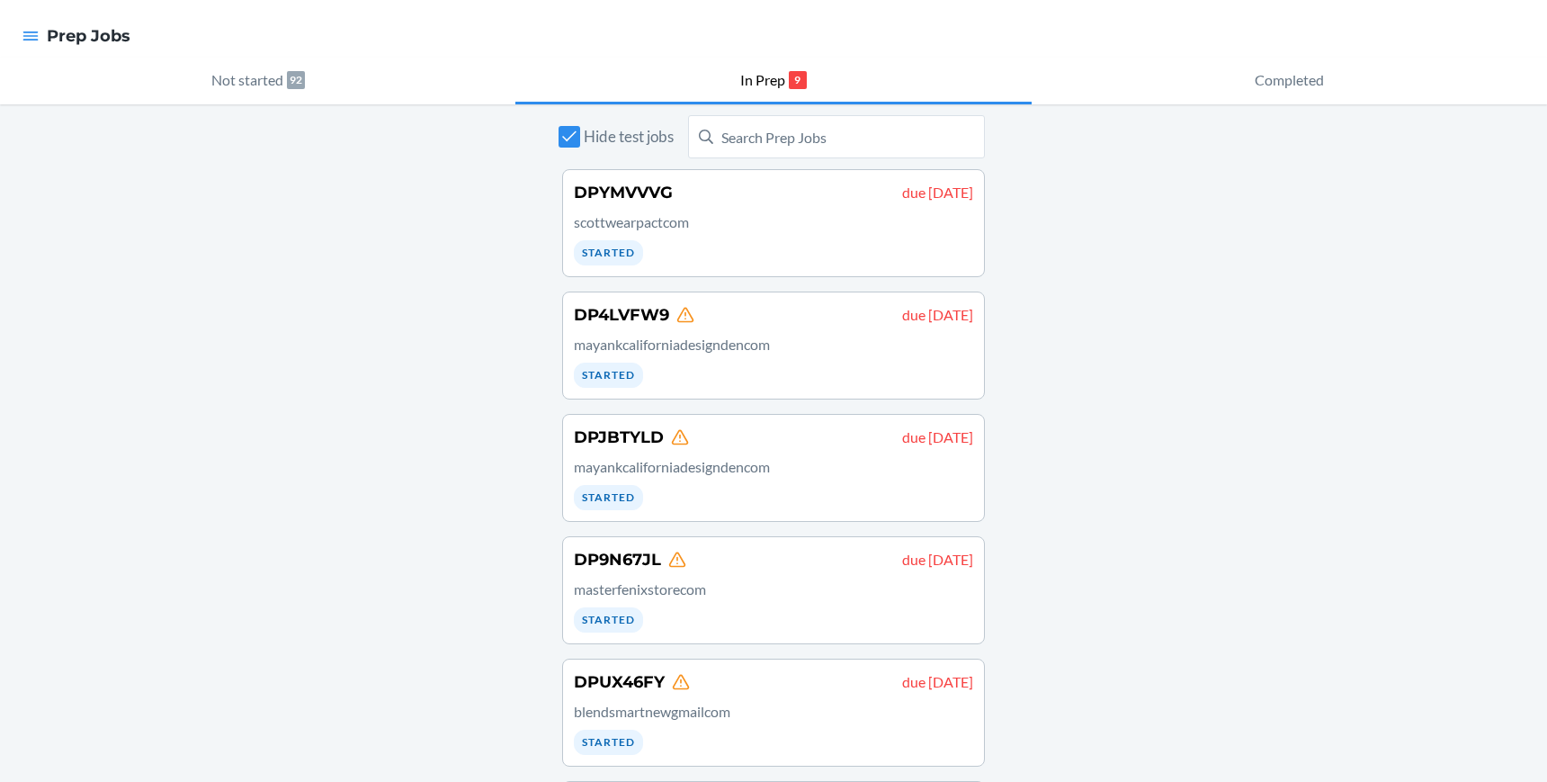
click at [1297, 511] on div "Hide test jobs DPYMVVVG due [DATE] scottwearpactcom Started DP4LVFW9 due [DATE]…" at bounding box center [773, 692] width 1547 height 1176
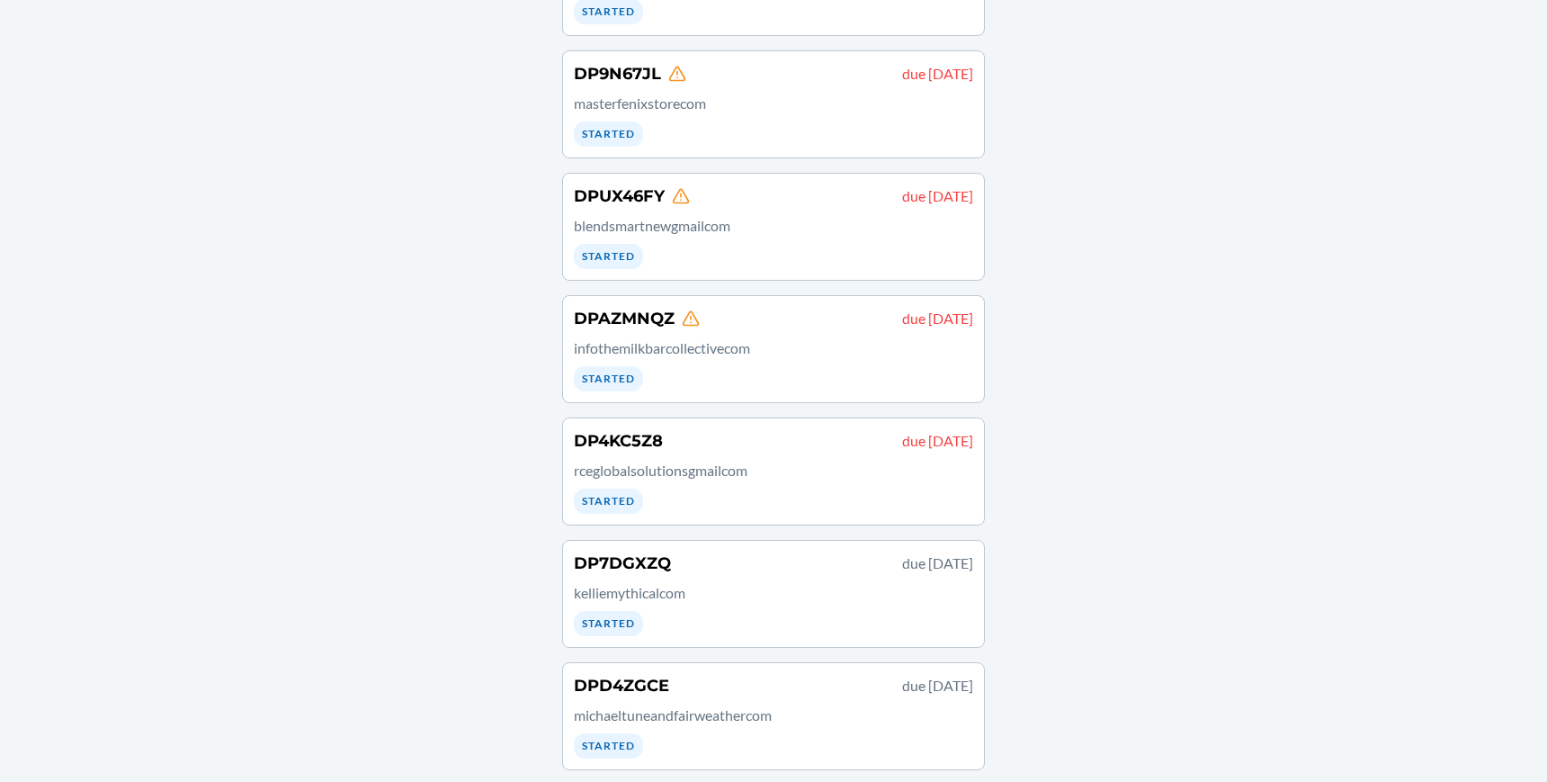
scroll to position [499, 0]
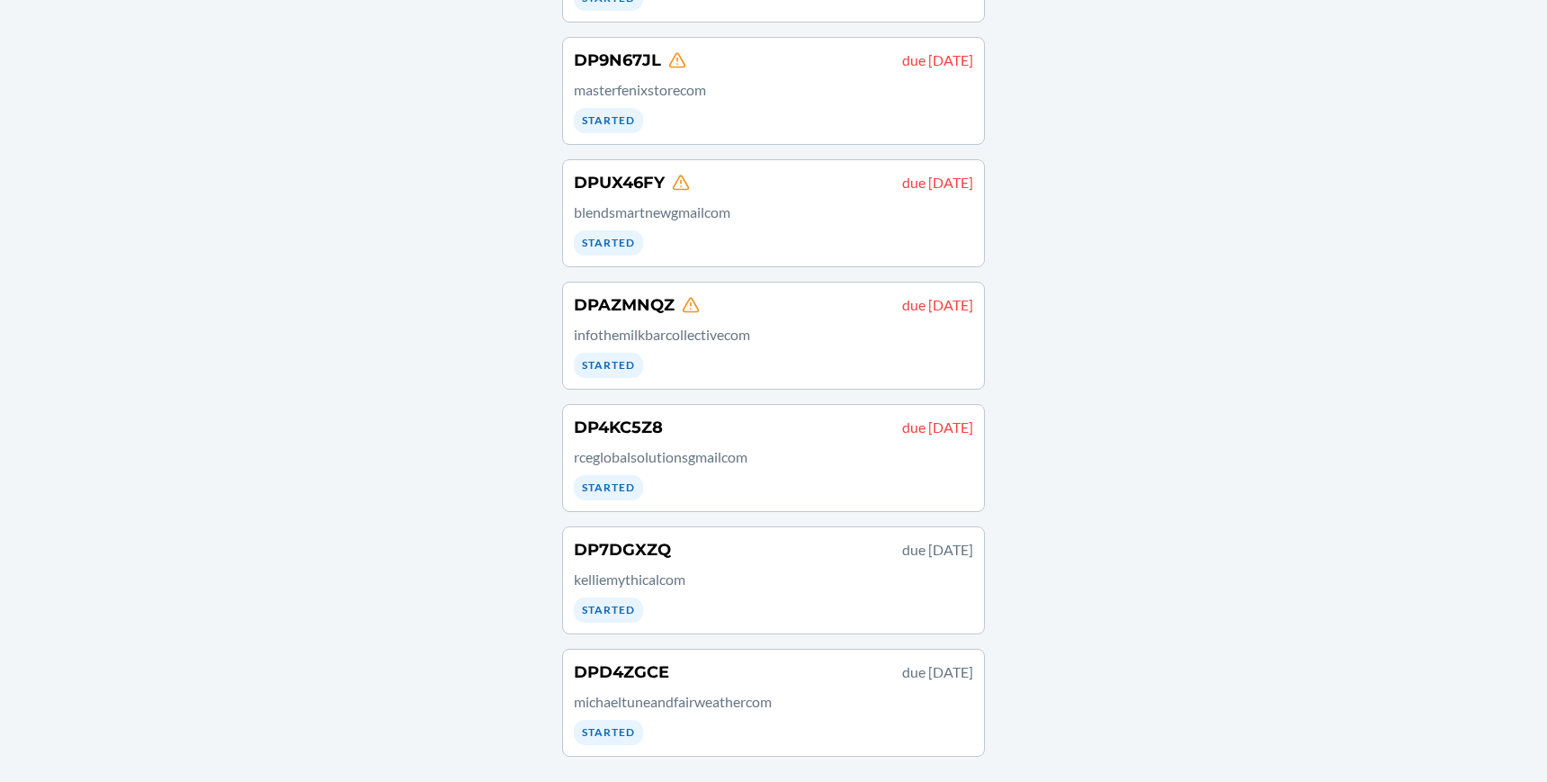
click at [788, 716] on div "DPD4ZGCE due [DATE] michaeltuneandfairweathercom Started" at bounding box center [773, 702] width 399 height 85
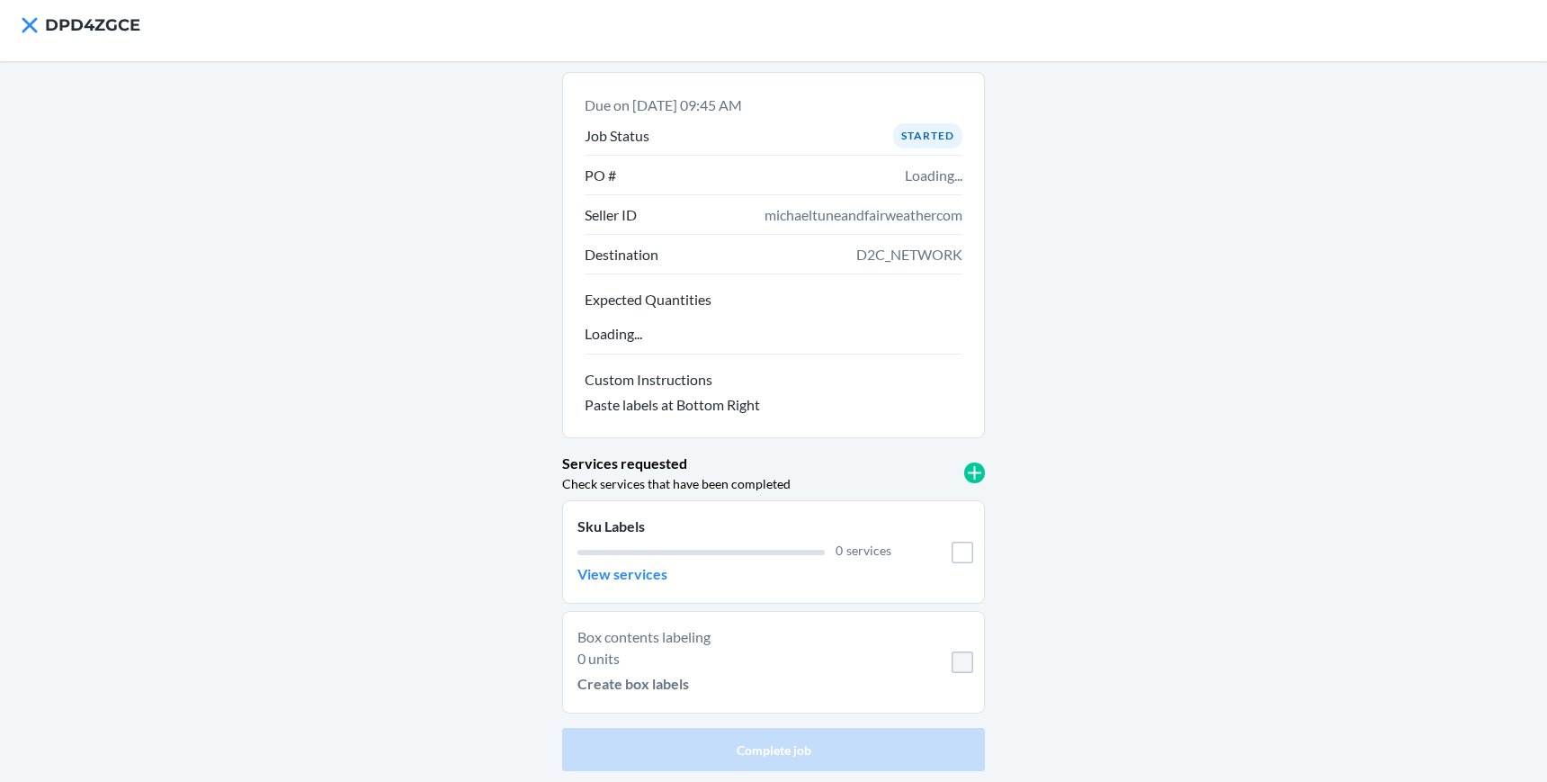
scroll to position [11, 0]
